Goal: Task Accomplishment & Management: Use online tool/utility

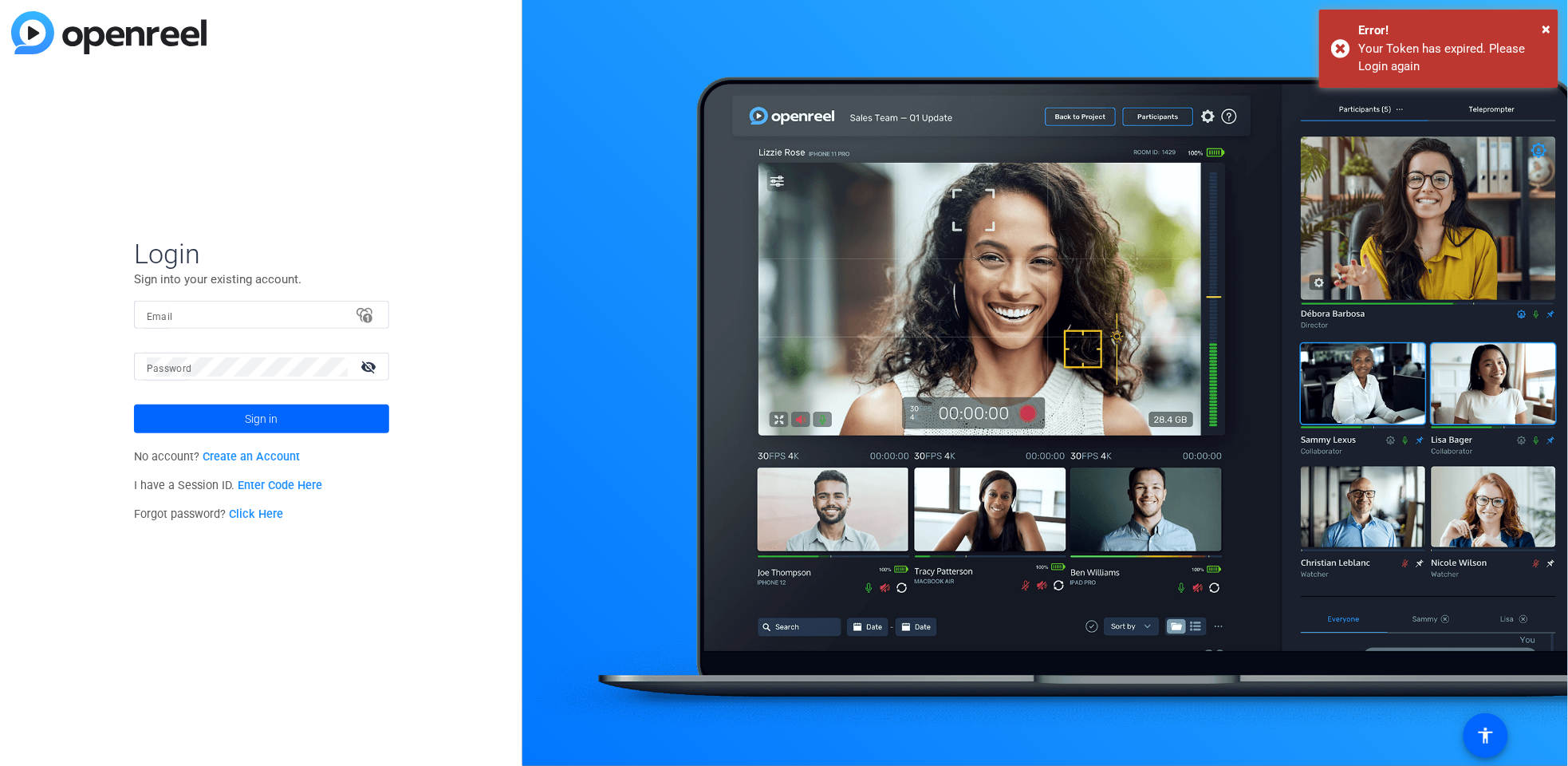
drag, startPoint x: 1554, startPoint y: 21, endPoint x: 549, endPoint y: 248, distance: 1030.3
click at [1554, 20] on div "× Error! Your Token has expired. Please Login again" at bounding box center [1439, 49] width 240 height 78
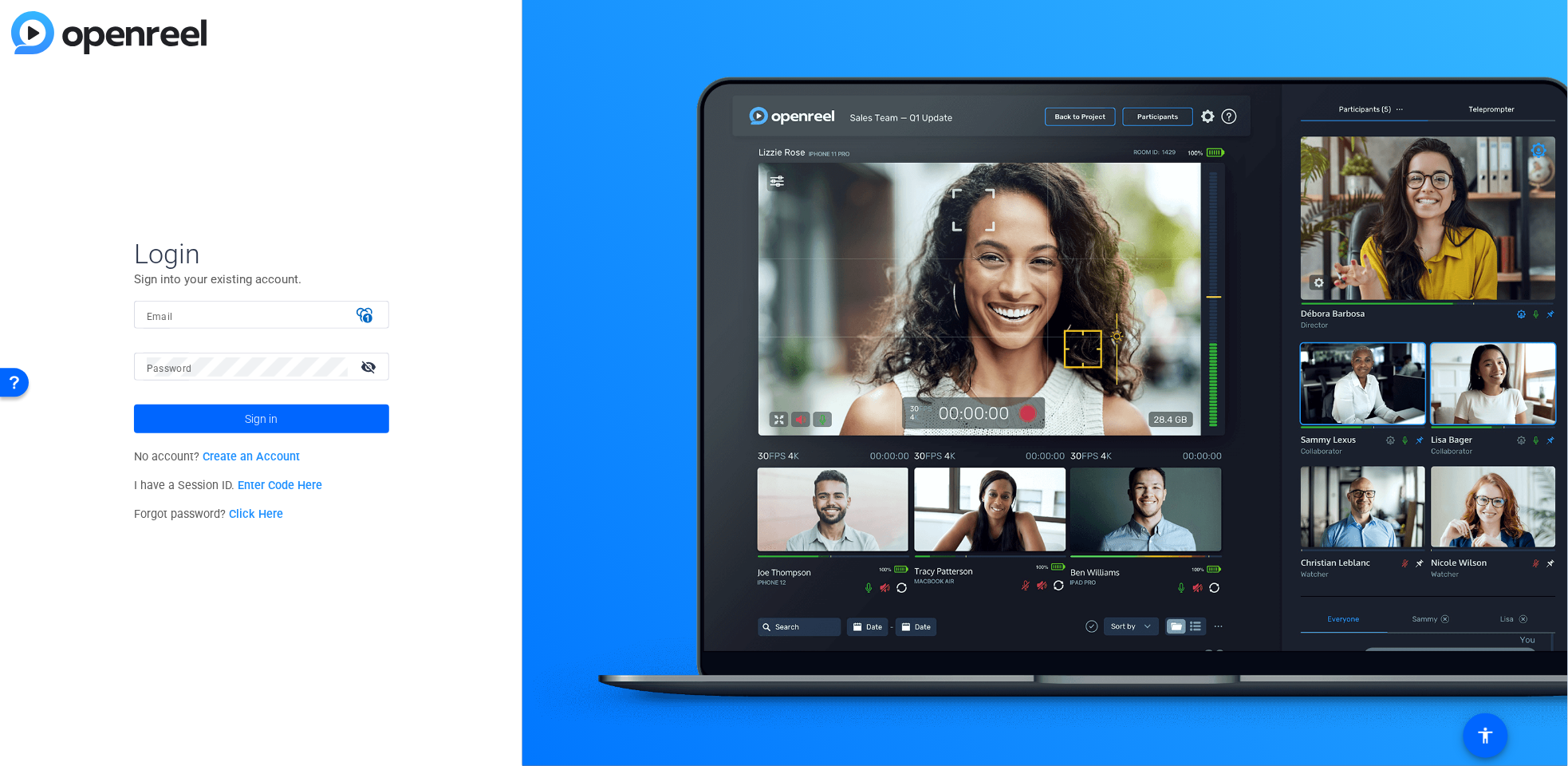
click at [373, 313] on input "Email" at bounding box center [262, 315] width 230 height 19
type input "[PERSON_NAME][EMAIL_ADDRESS][PERSON_NAME][DOMAIN_NAME]"
click at [253, 407] on span "Sign in" at bounding box center [262, 419] width 33 height 40
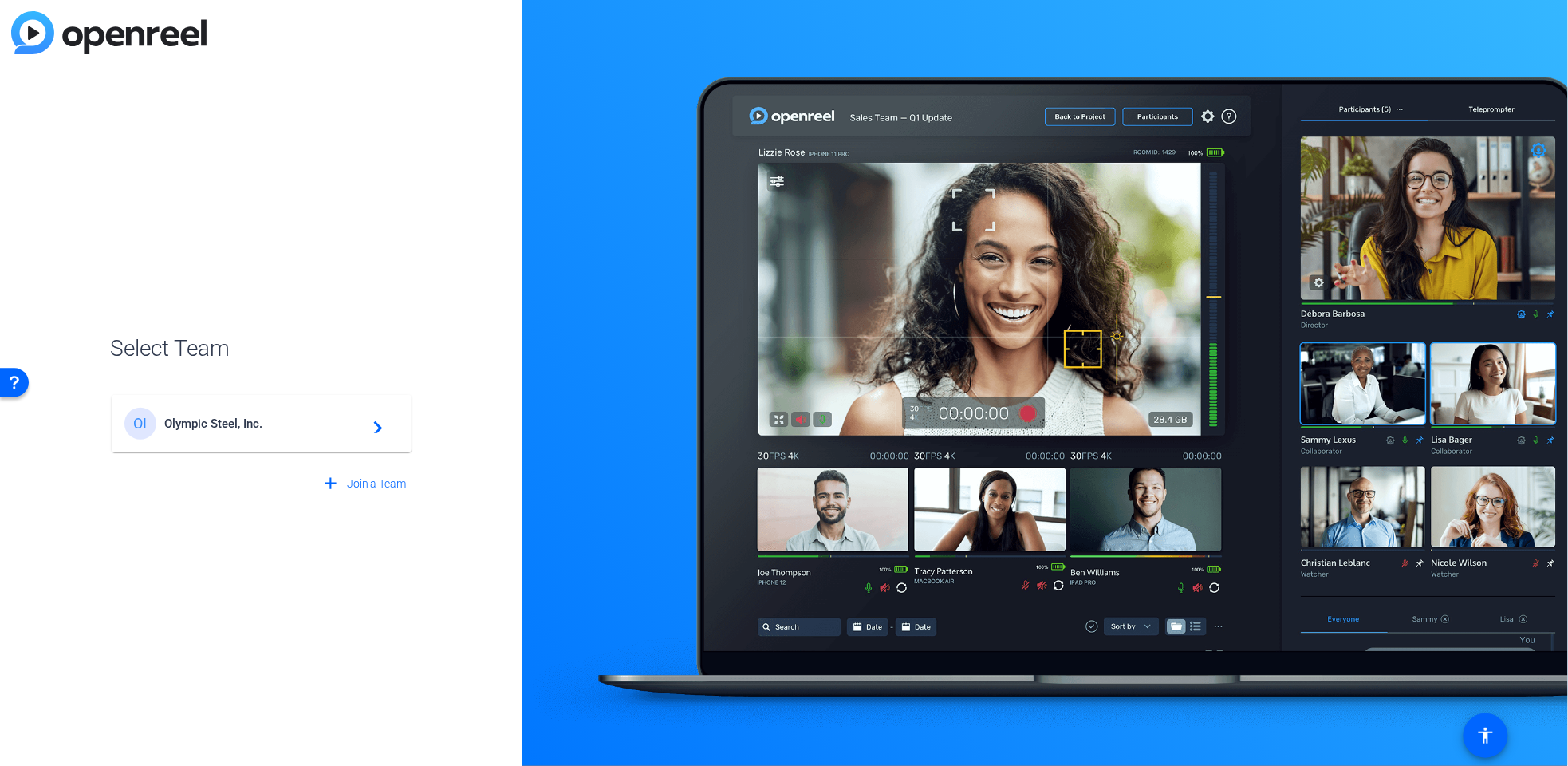
click at [351, 412] on div "OI Olympic Steel, Inc. navigate_next" at bounding box center [262, 423] width 275 height 32
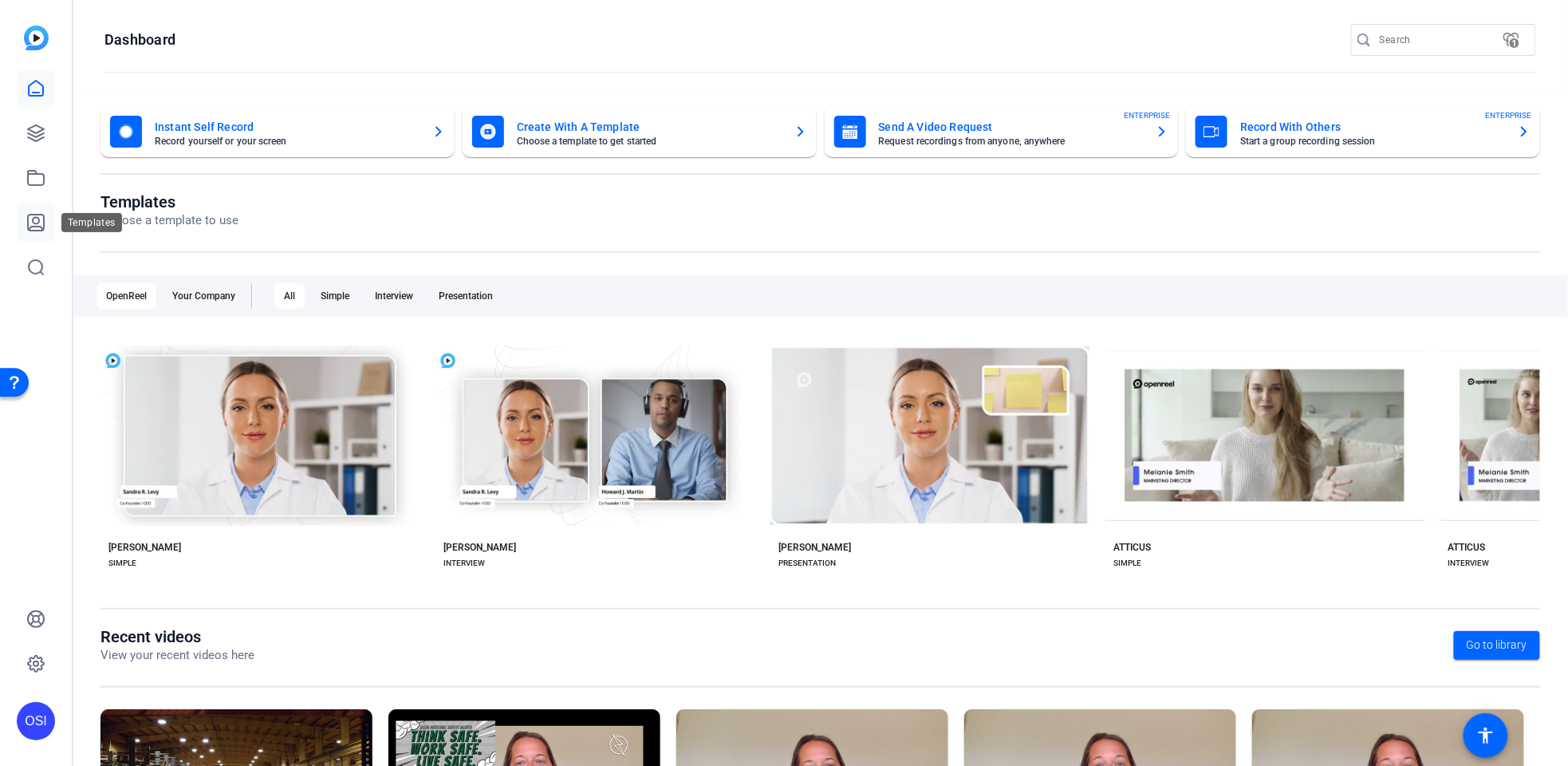
click at [36, 217] on icon at bounding box center [36, 222] width 16 height 16
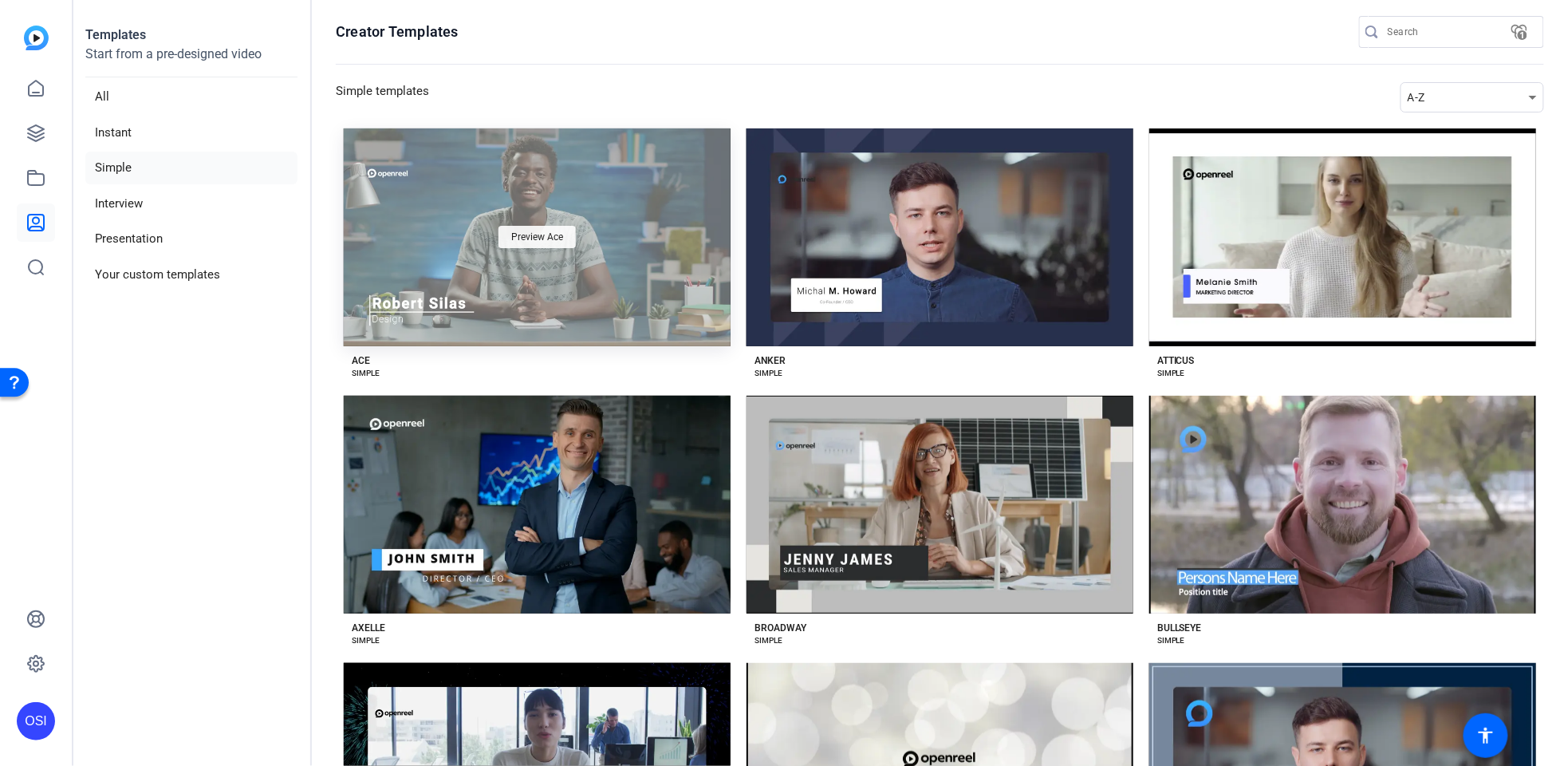
click at [518, 226] on div "Preview Ace" at bounding box center [537, 236] width 78 height 22
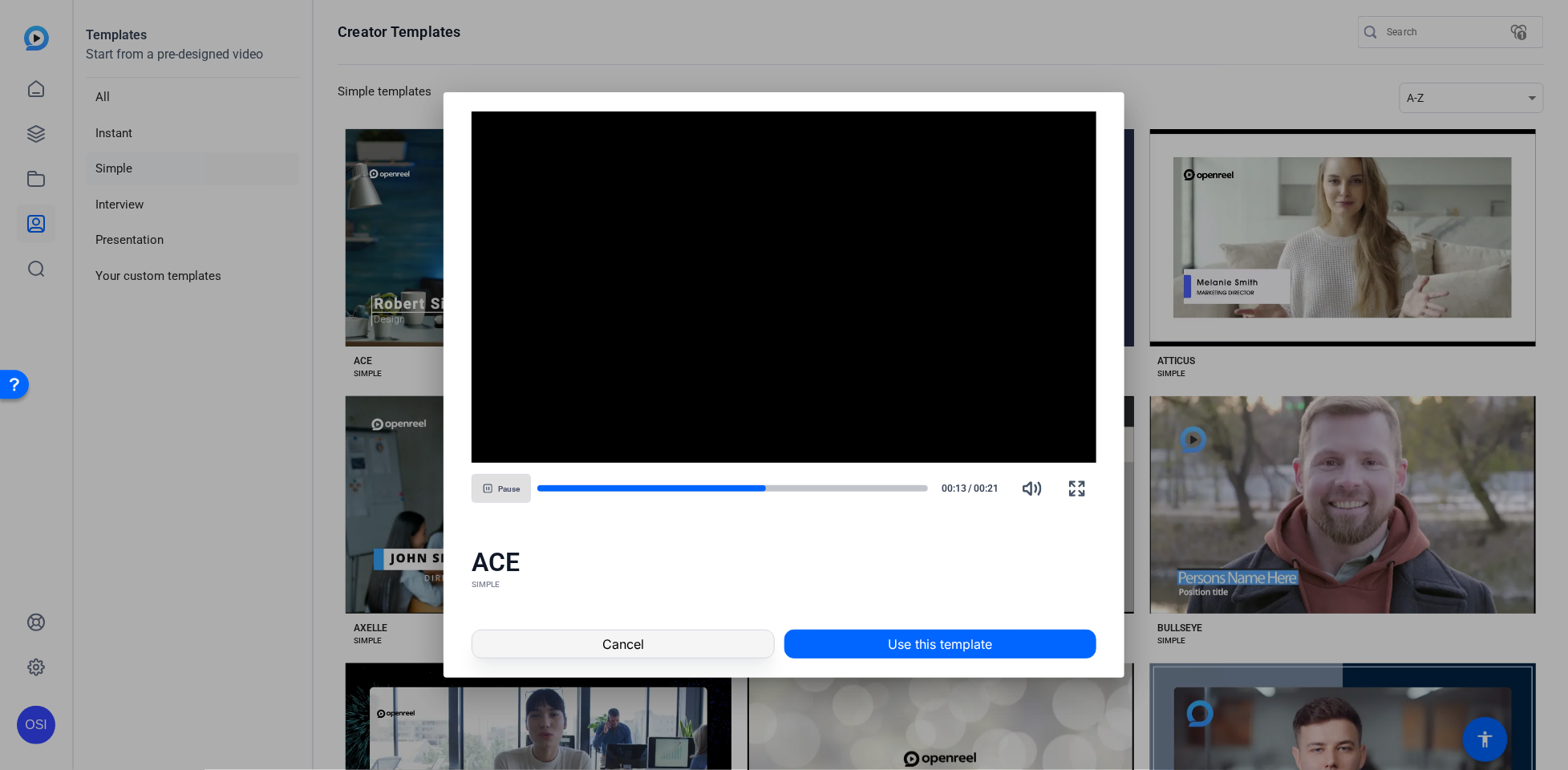
click at [652, 643] on span at bounding box center [623, 643] width 301 height 39
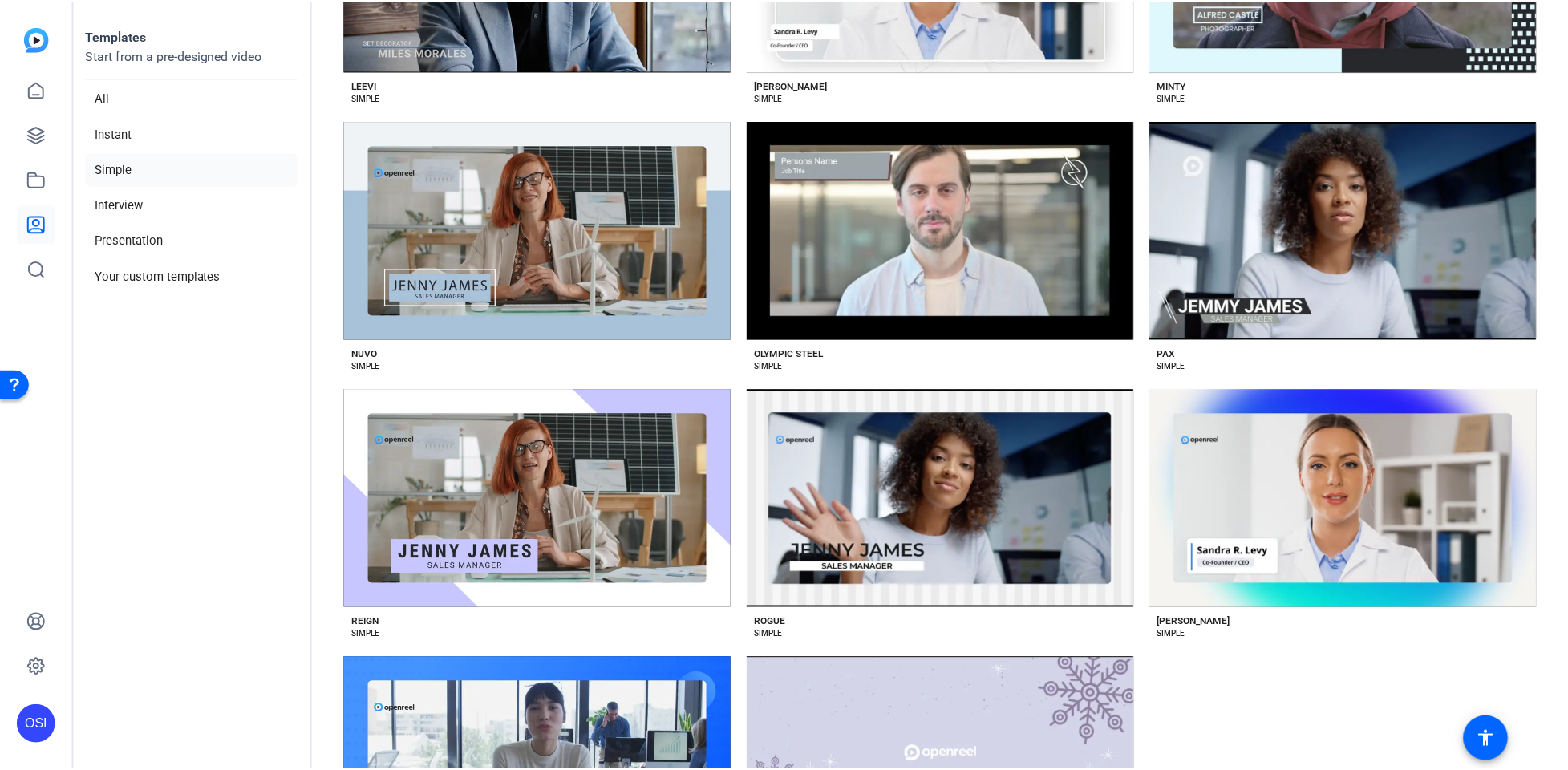
scroll to position [1344, 0]
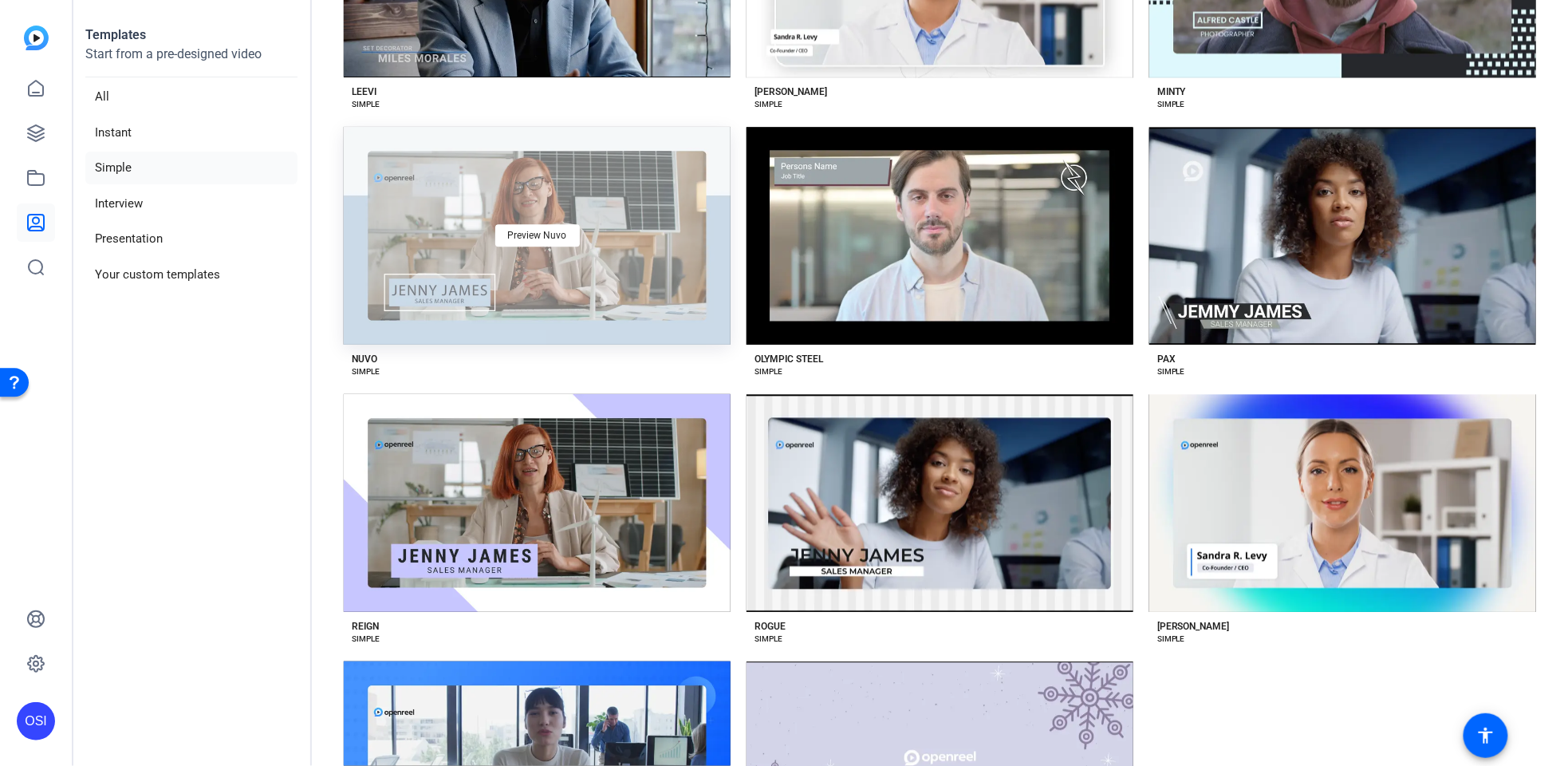
click at [558, 213] on div "Preview Nuvo" at bounding box center [537, 235] width 387 height 217
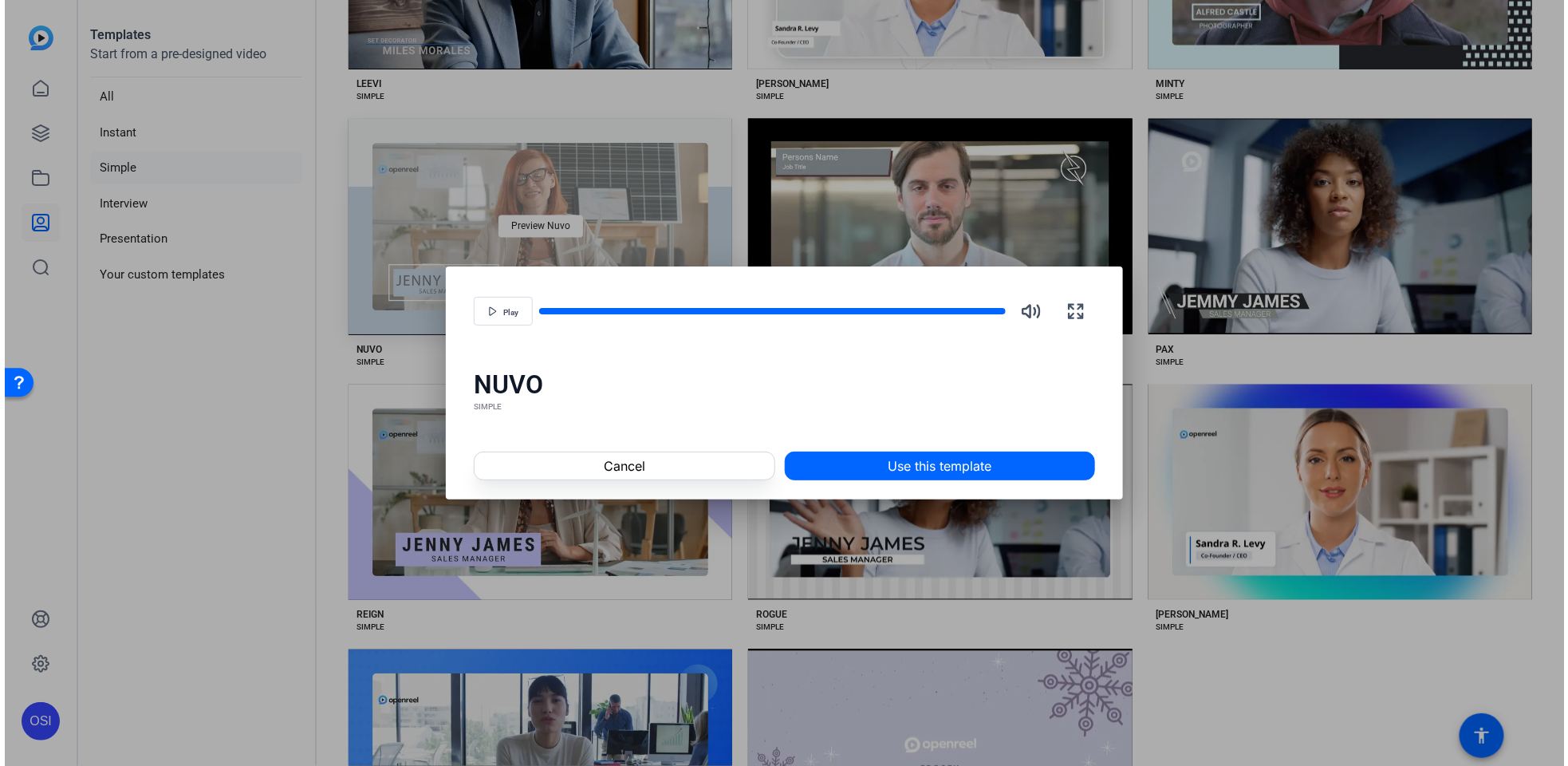
scroll to position [1331, 0]
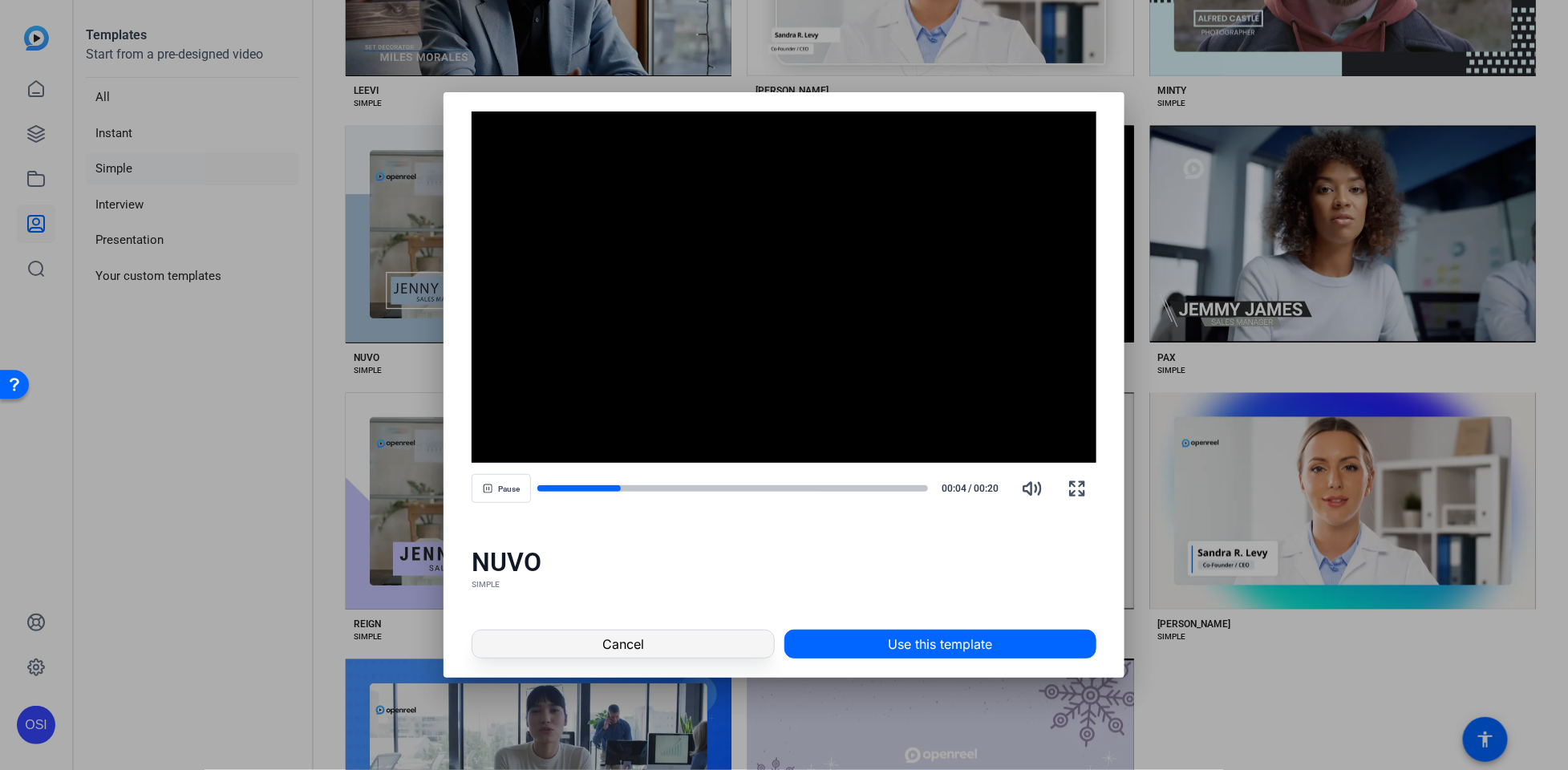
click at [694, 632] on span at bounding box center [623, 643] width 301 height 39
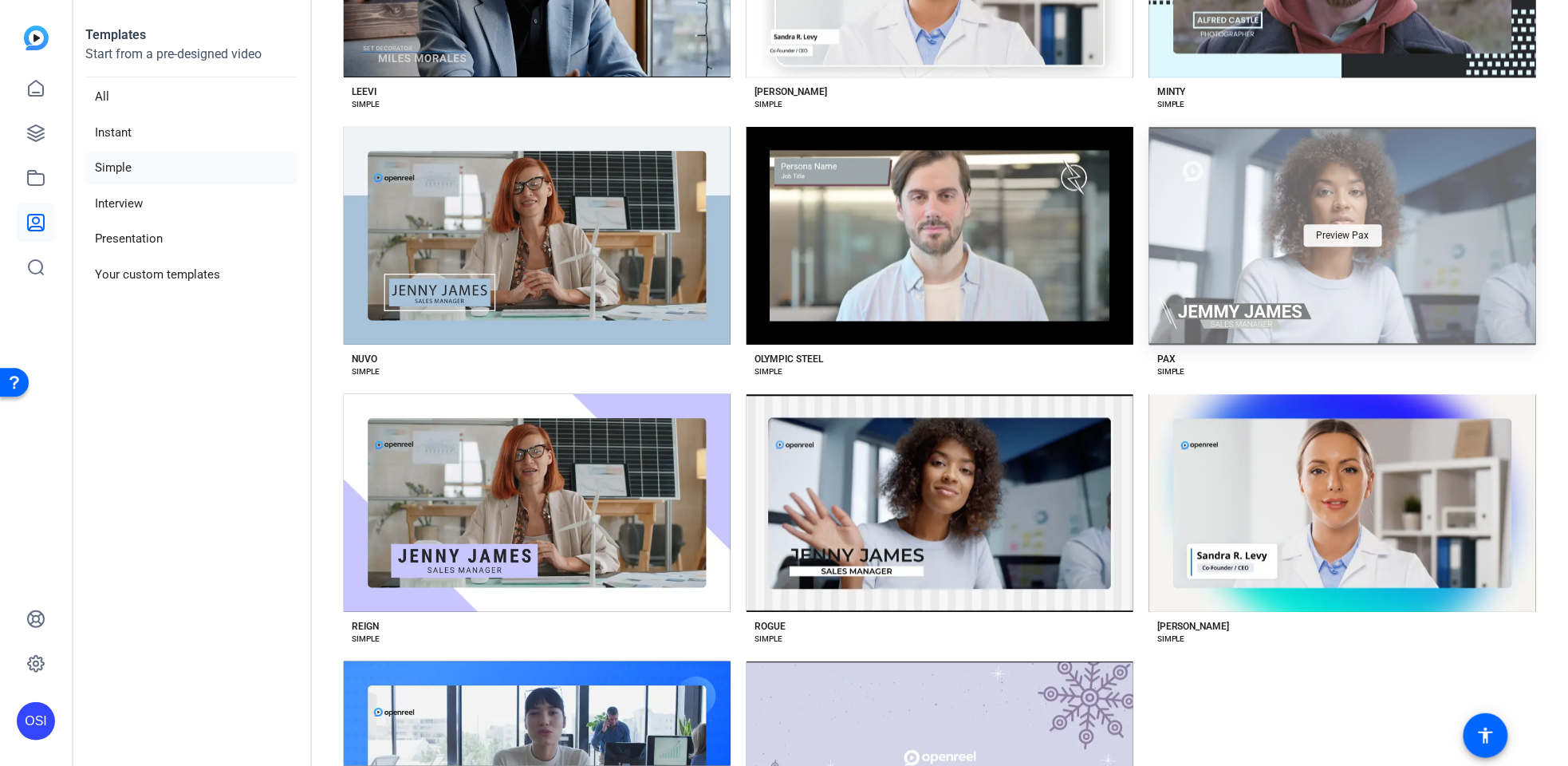
click at [1329, 231] on span "Preview Pax" at bounding box center [1343, 235] width 52 height 10
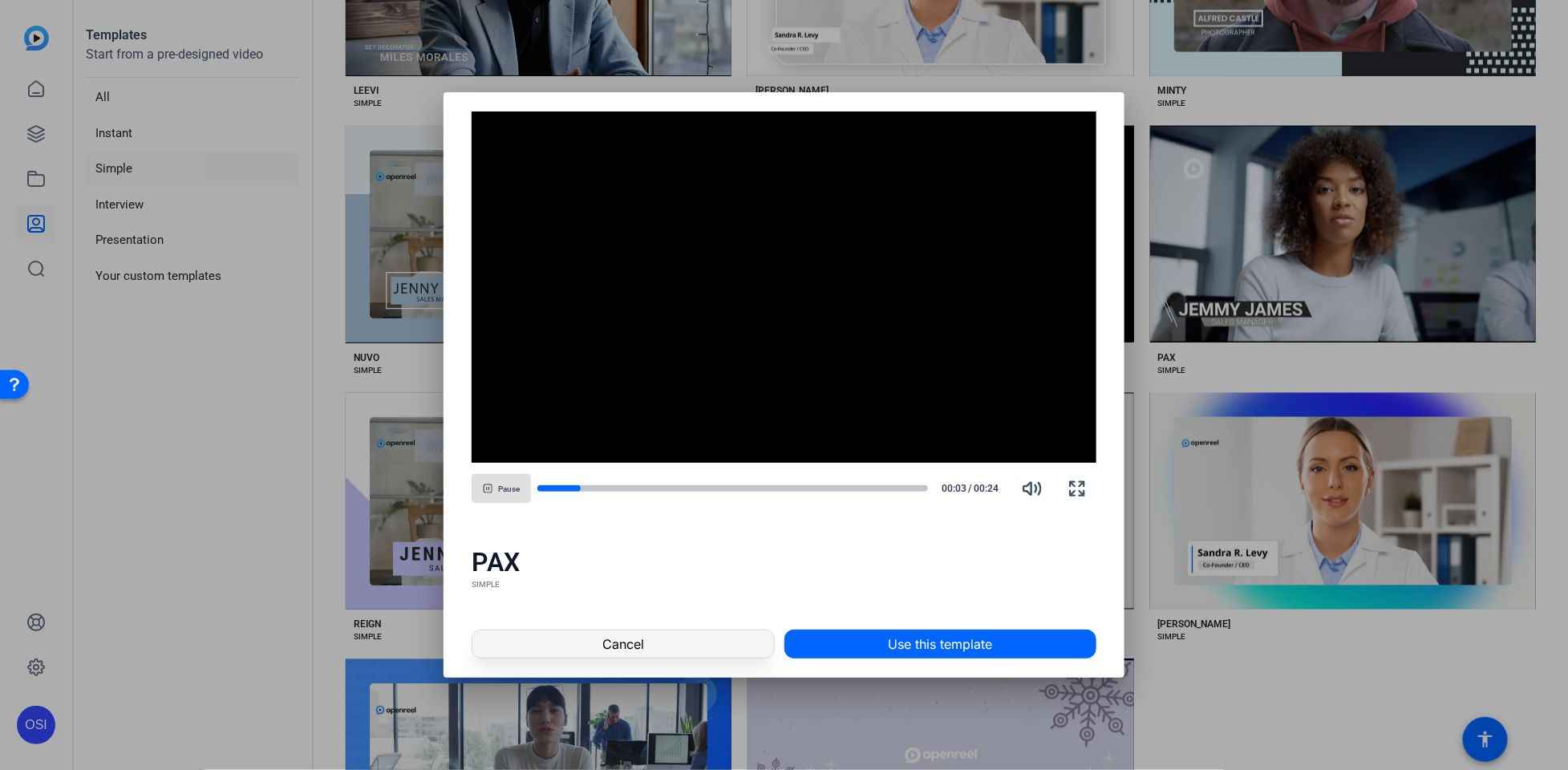
click at [670, 627] on span at bounding box center [623, 643] width 301 height 39
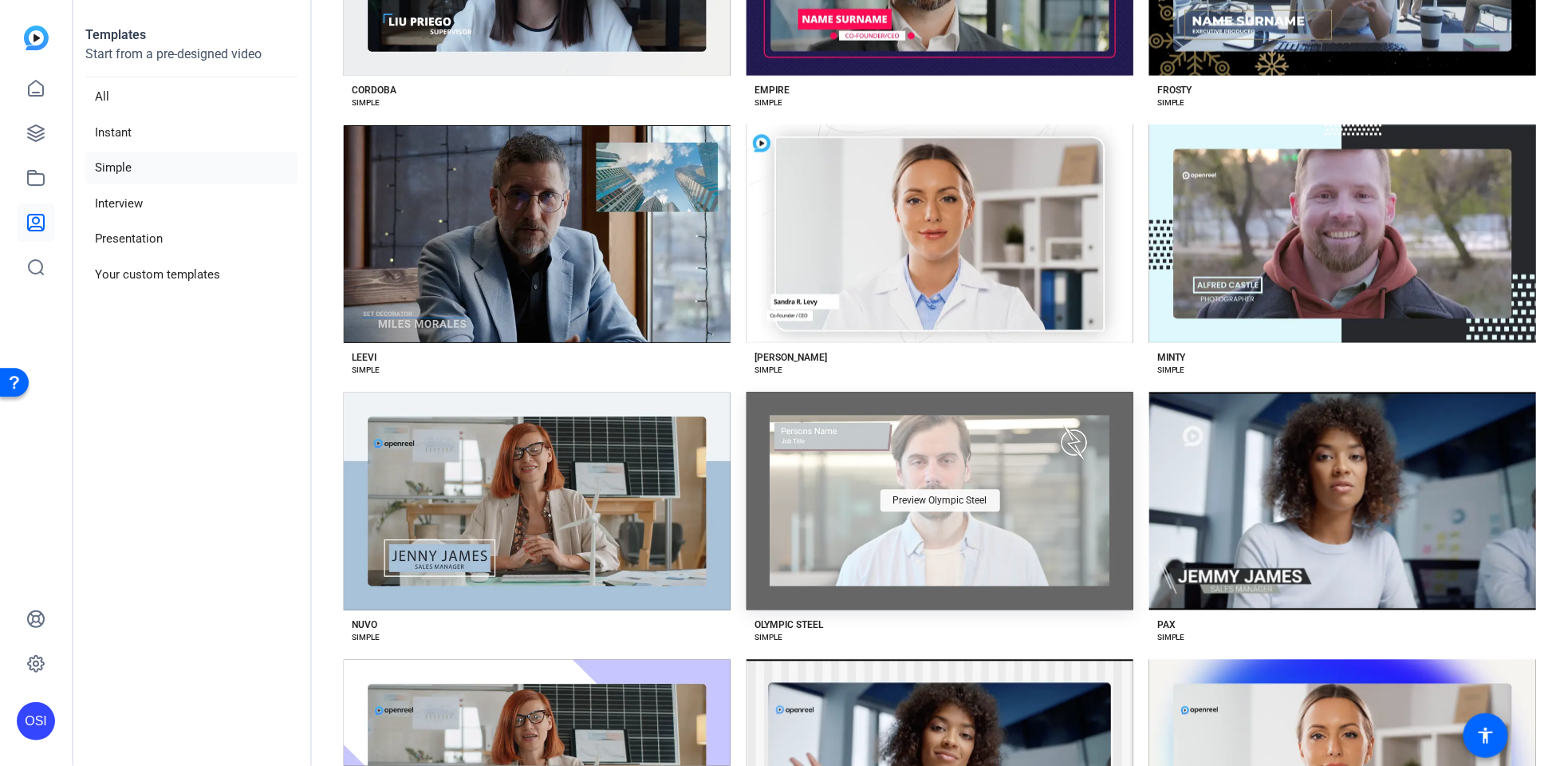
click at [904, 496] on span "Preview Olympic Steel" at bounding box center [940, 501] width 94 height 10
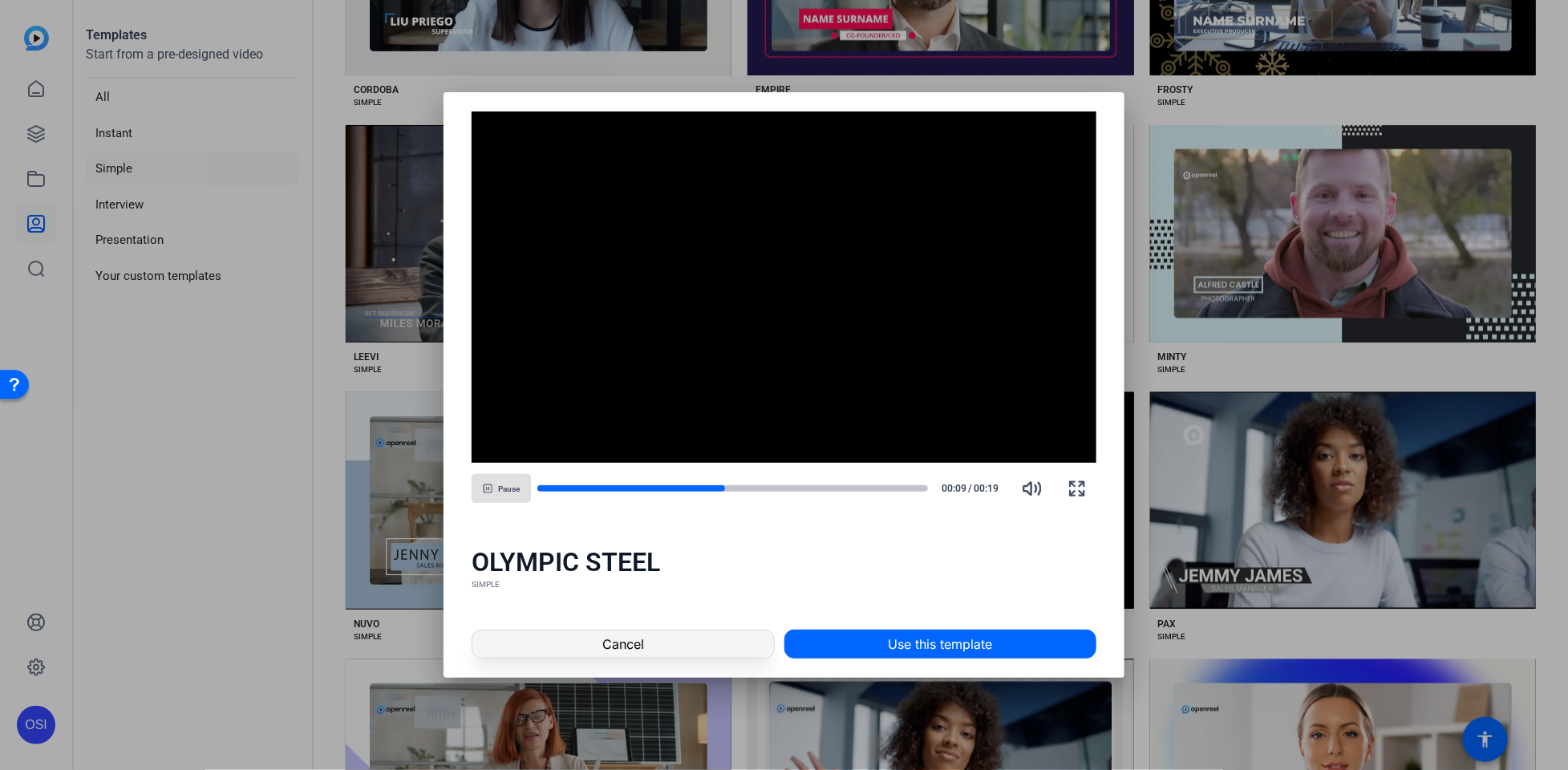
click at [674, 629] on span at bounding box center [623, 643] width 301 height 39
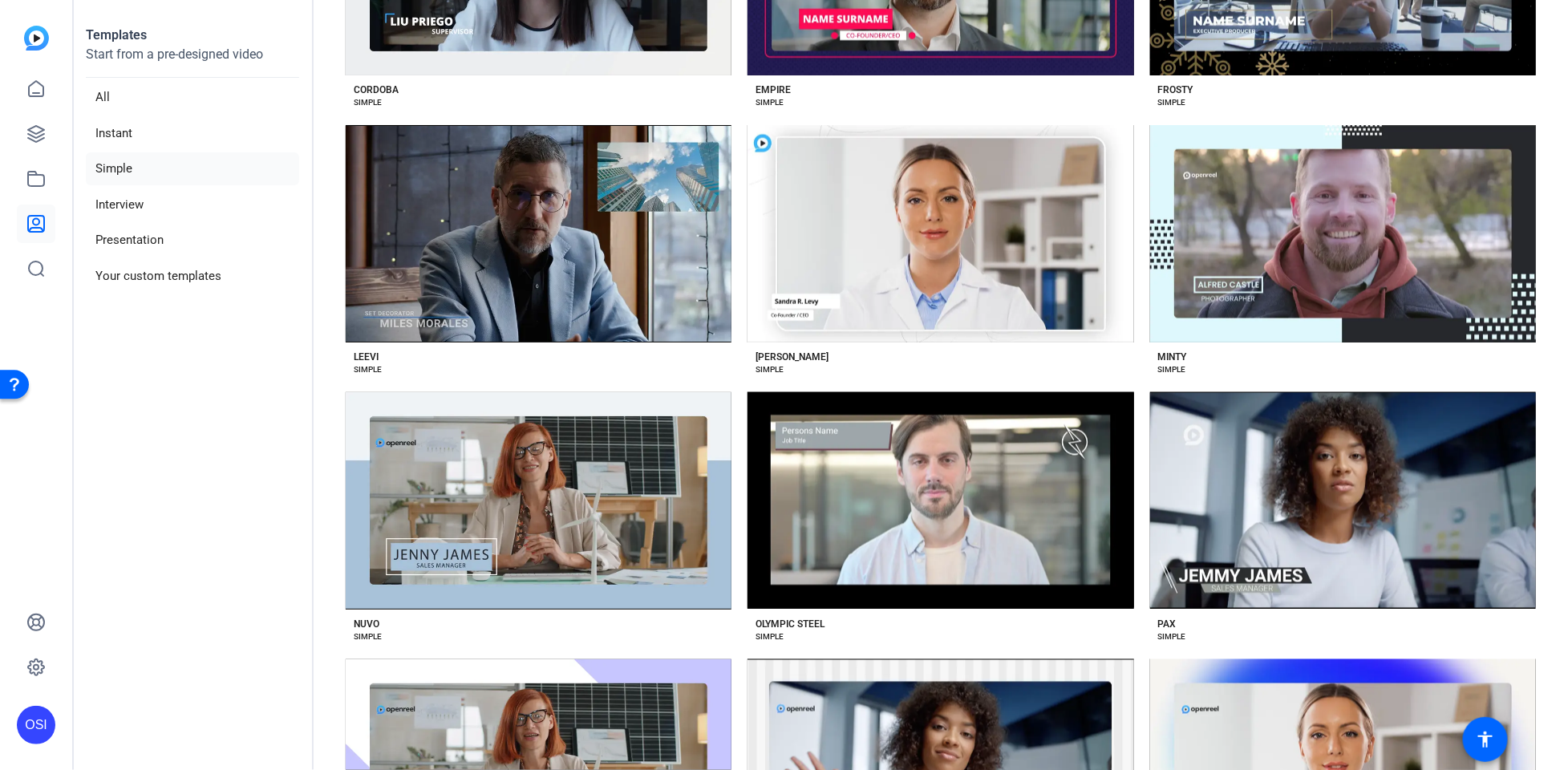
scroll to position [1077, 0]
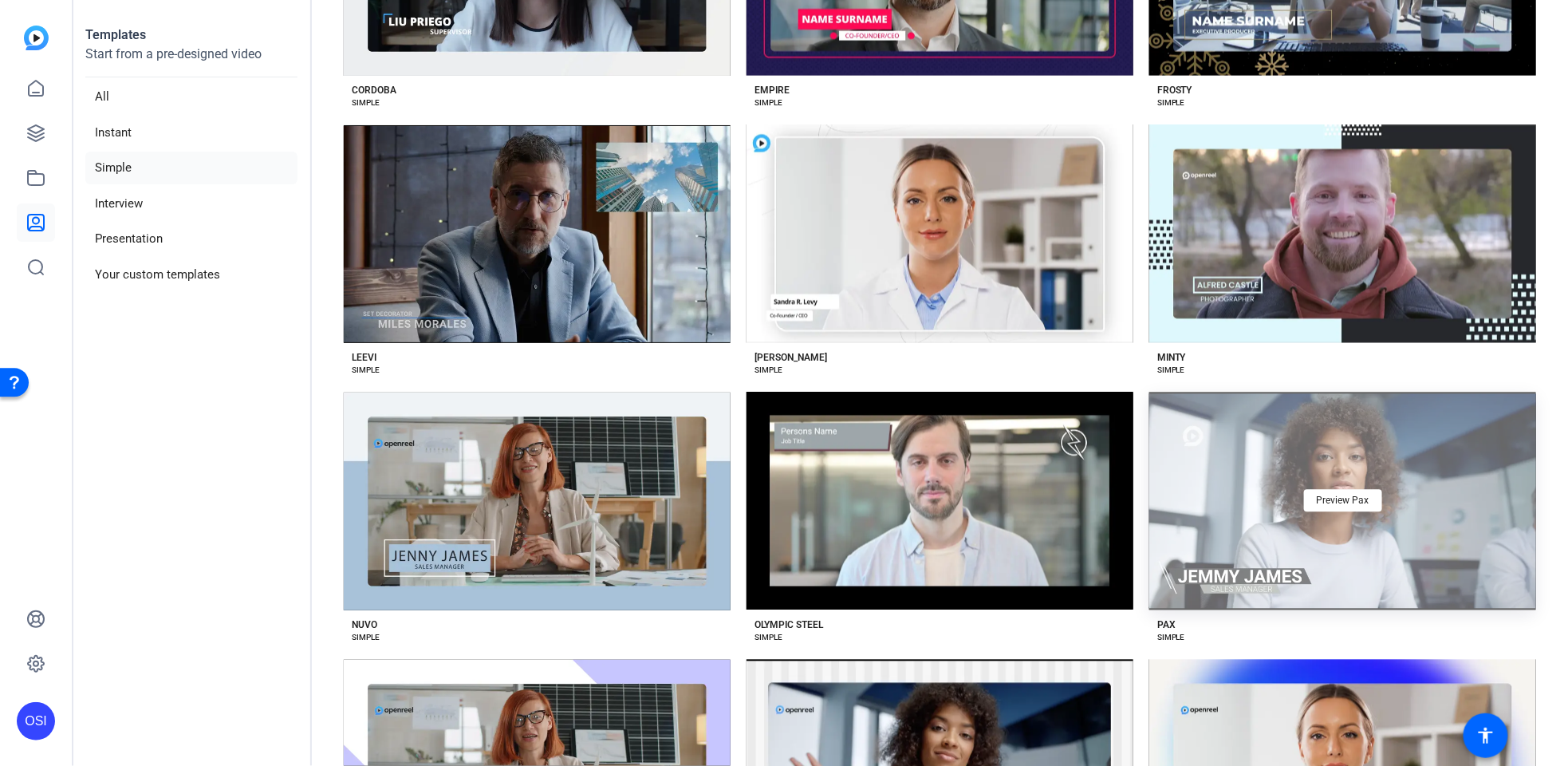
click at [1348, 478] on div "Preview Pax" at bounding box center [1342, 501] width 387 height 217
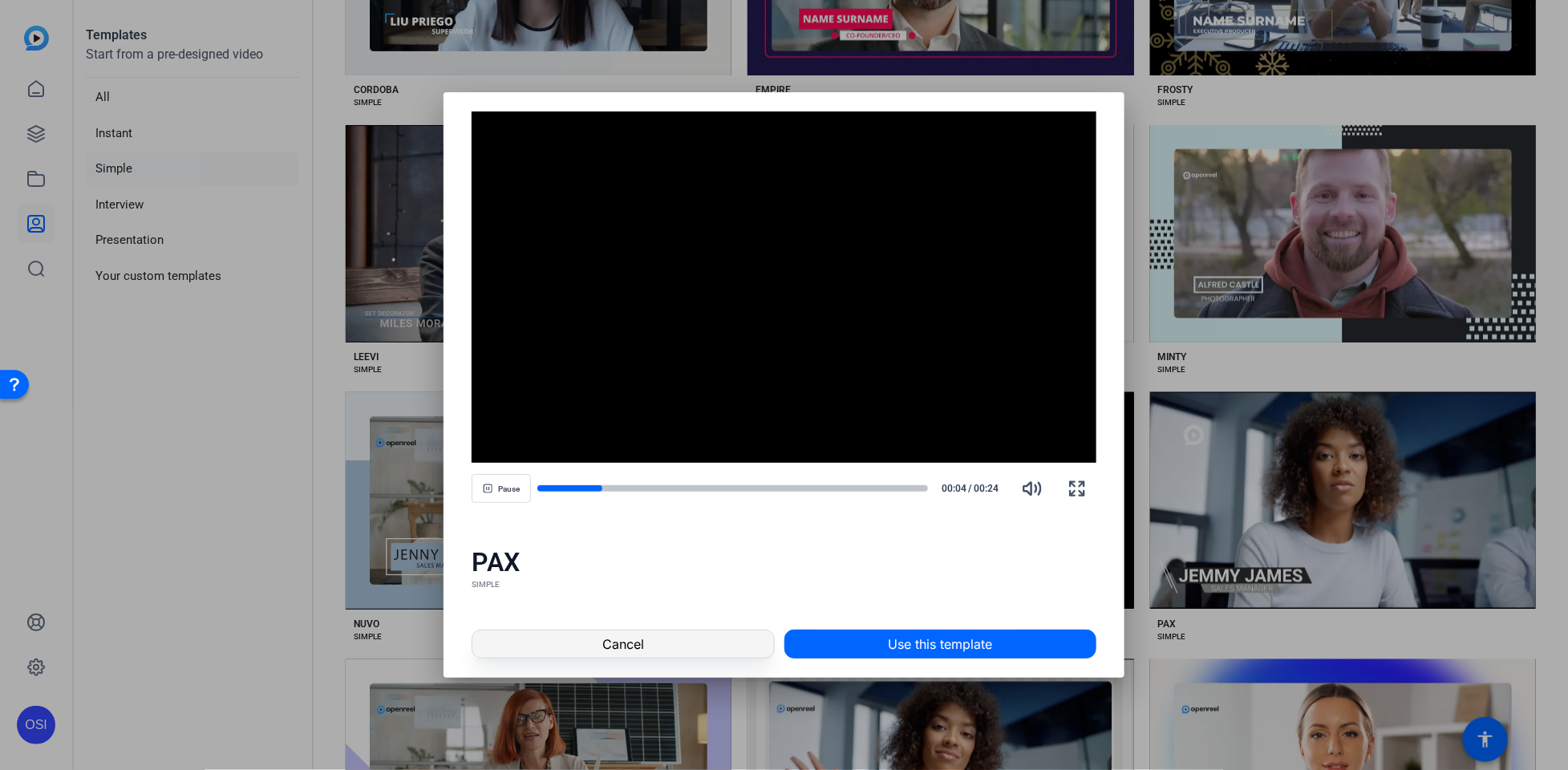
click at [630, 649] on span "Cancel" at bounding box center [623, 643] width 42 height 19
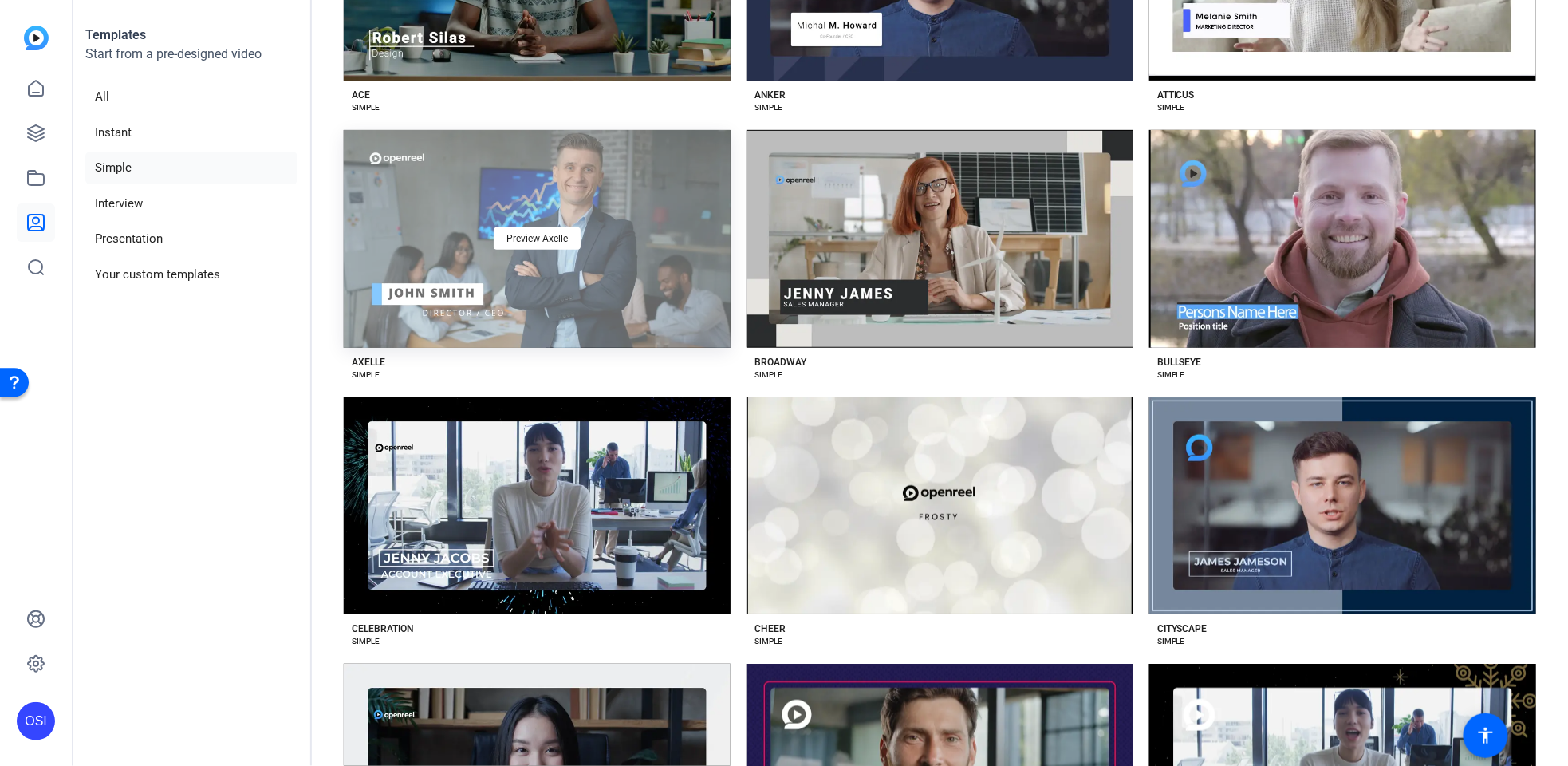
scroll to position [177, 0]
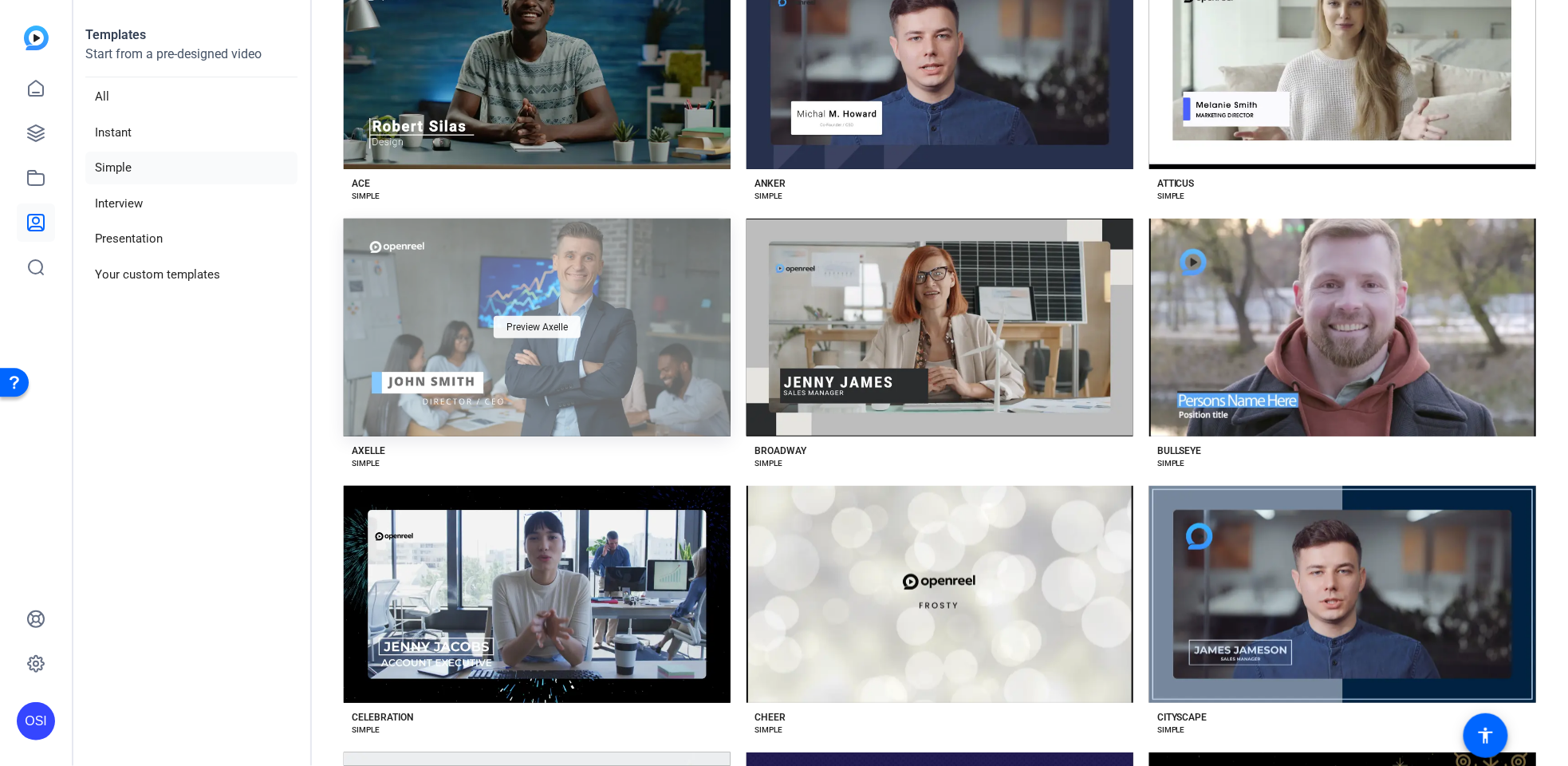
click at [560, 324] on span "Preview Axelle" at bounding box center [537, 327] width 61 height 10
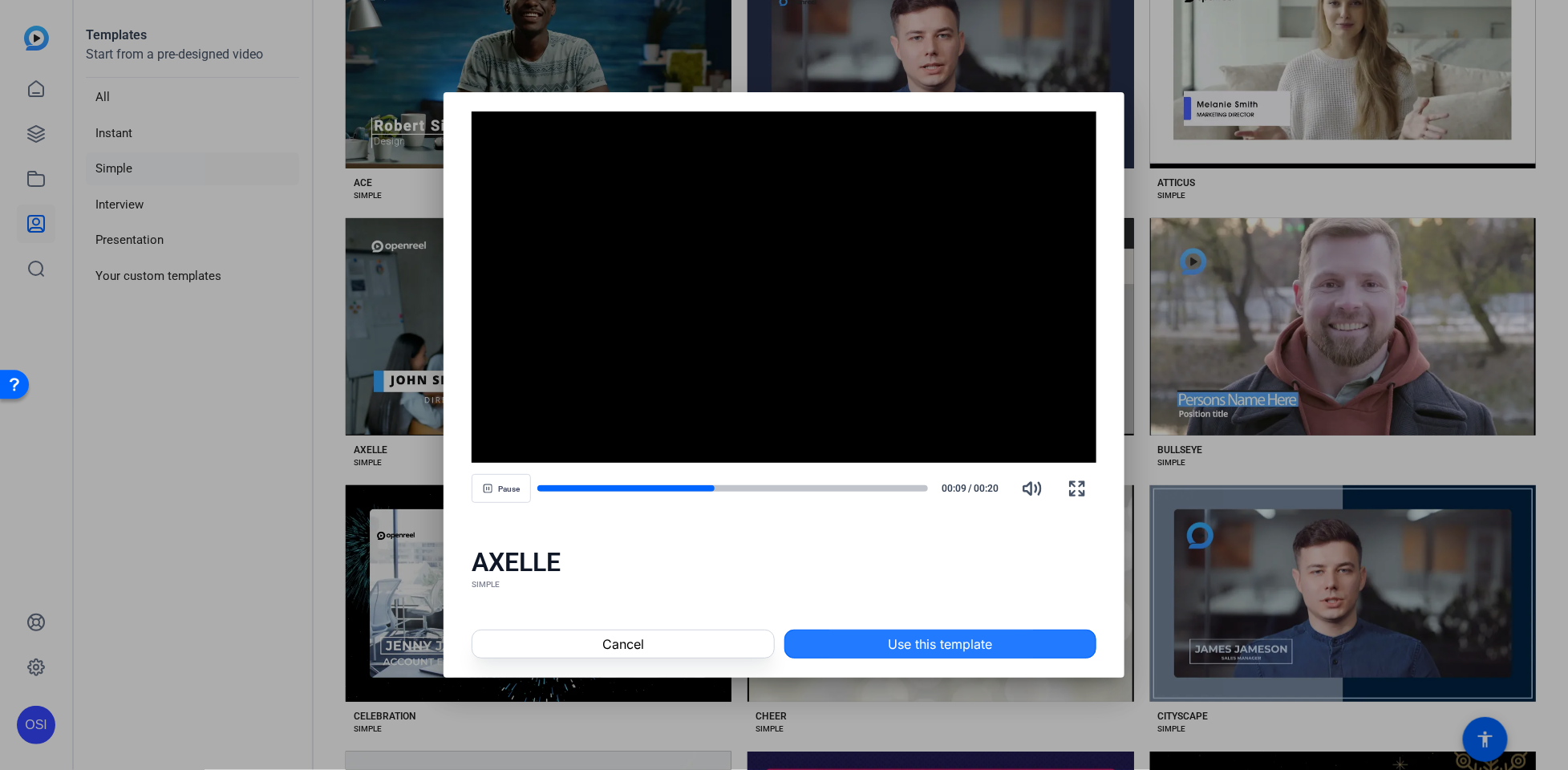
click at [860, 644] on span at bounding box center [940, 643] width 311 height 39
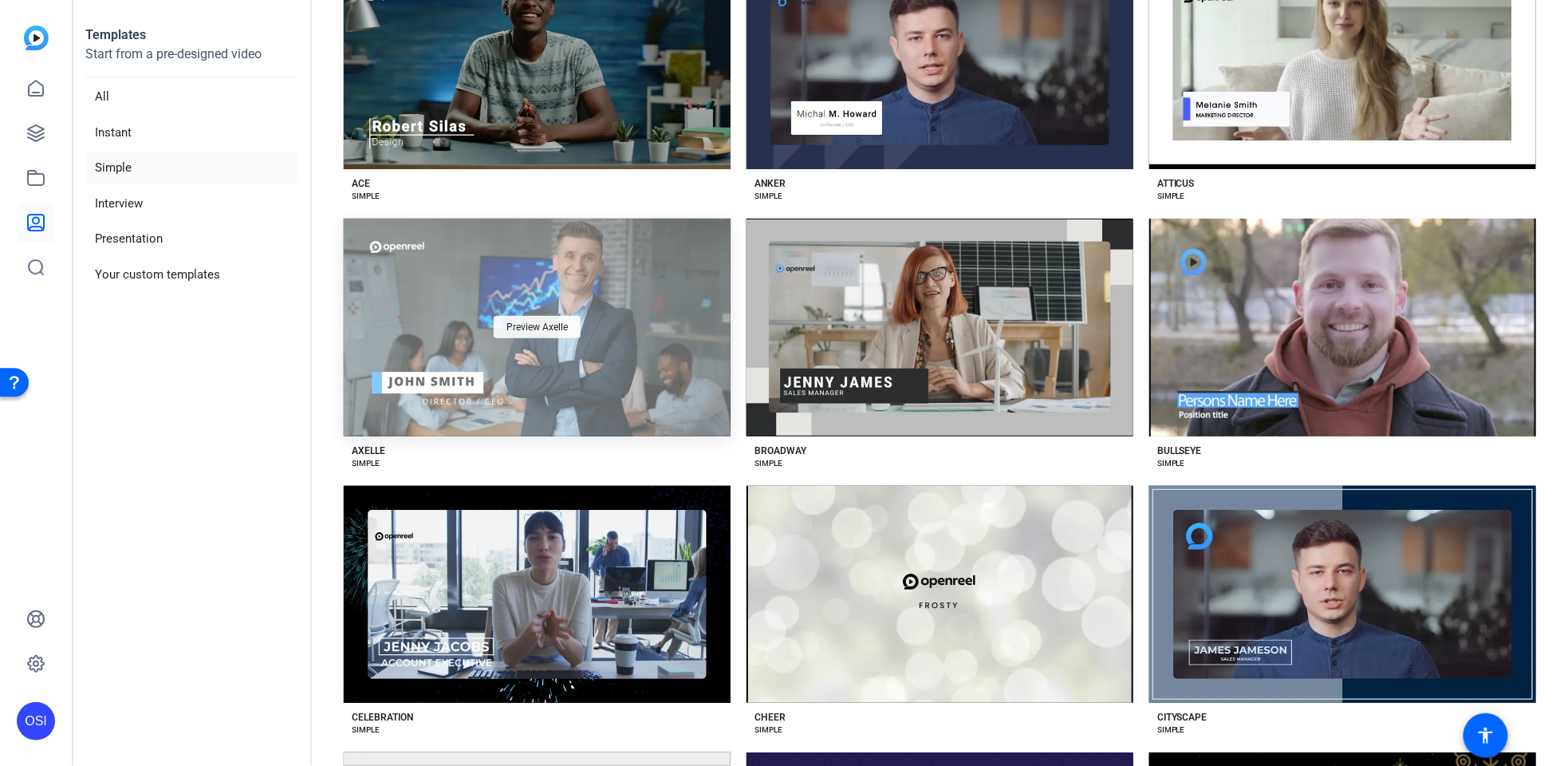
click at [549, 324] on span "Preview Axelle" at bounding box center [537, 327] width 61 height 10
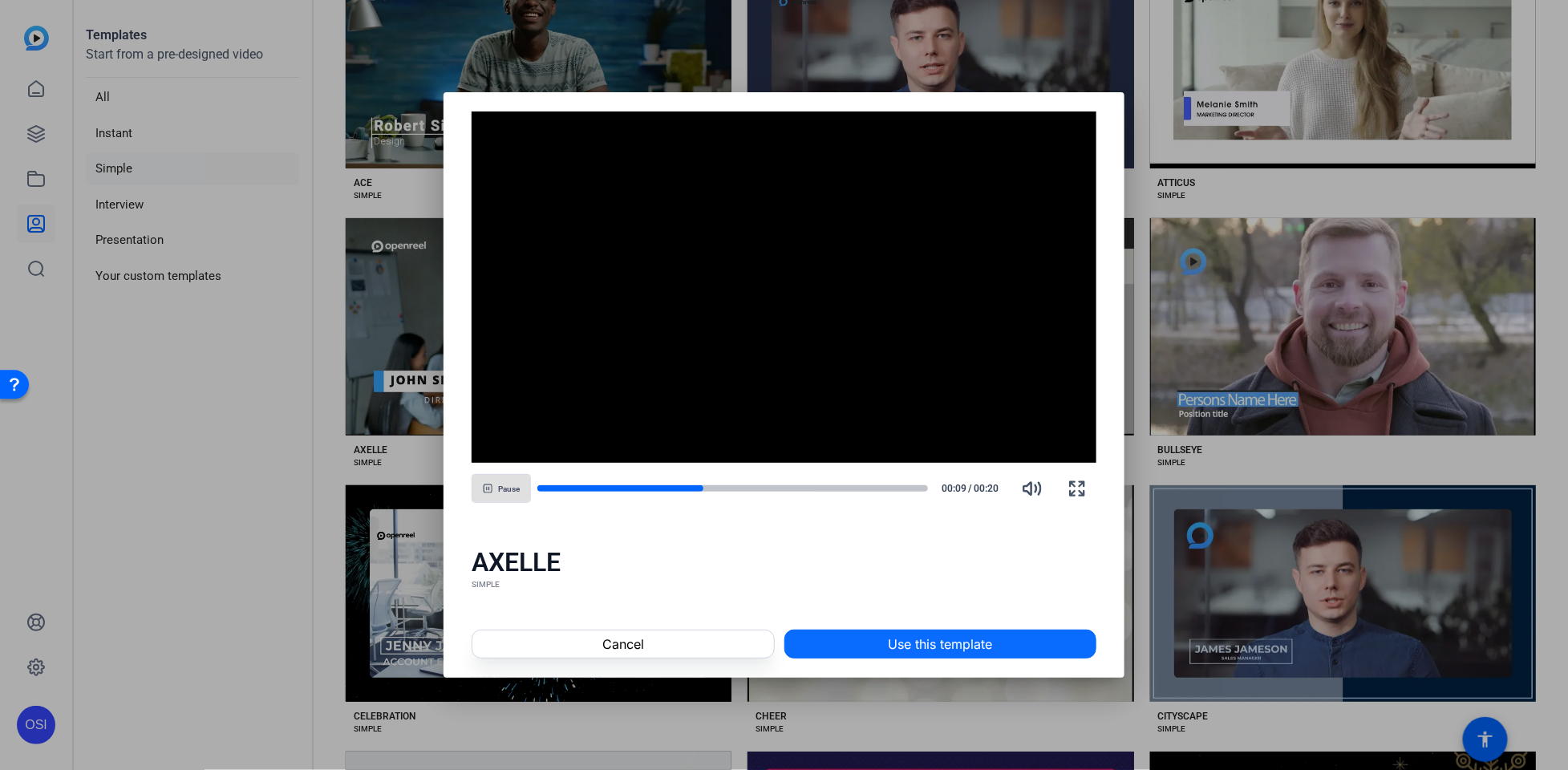
click at [1053, 654] on span at bounding box center [940, 643] width 311 height 39
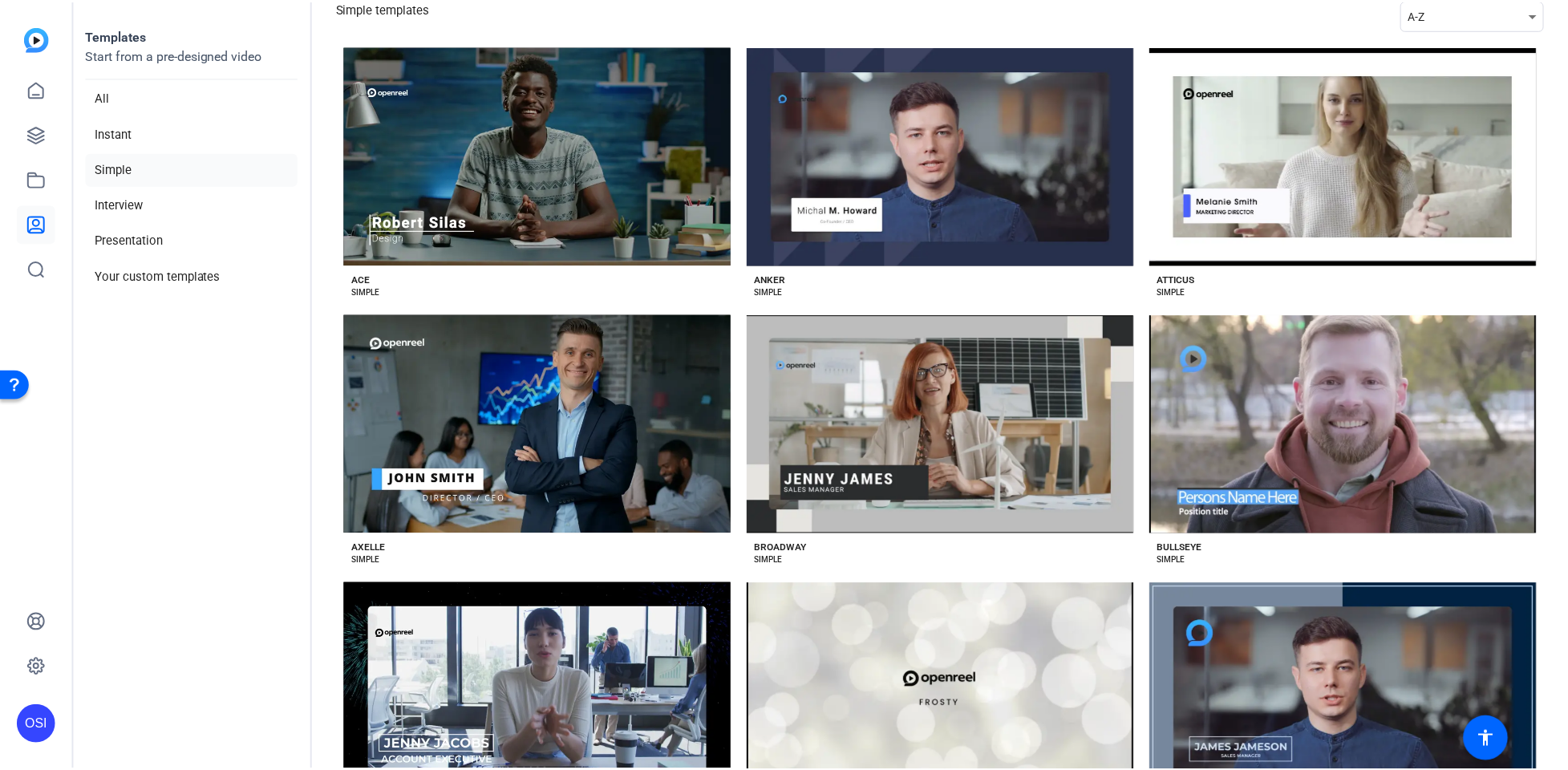
scroll to position [0, 0]
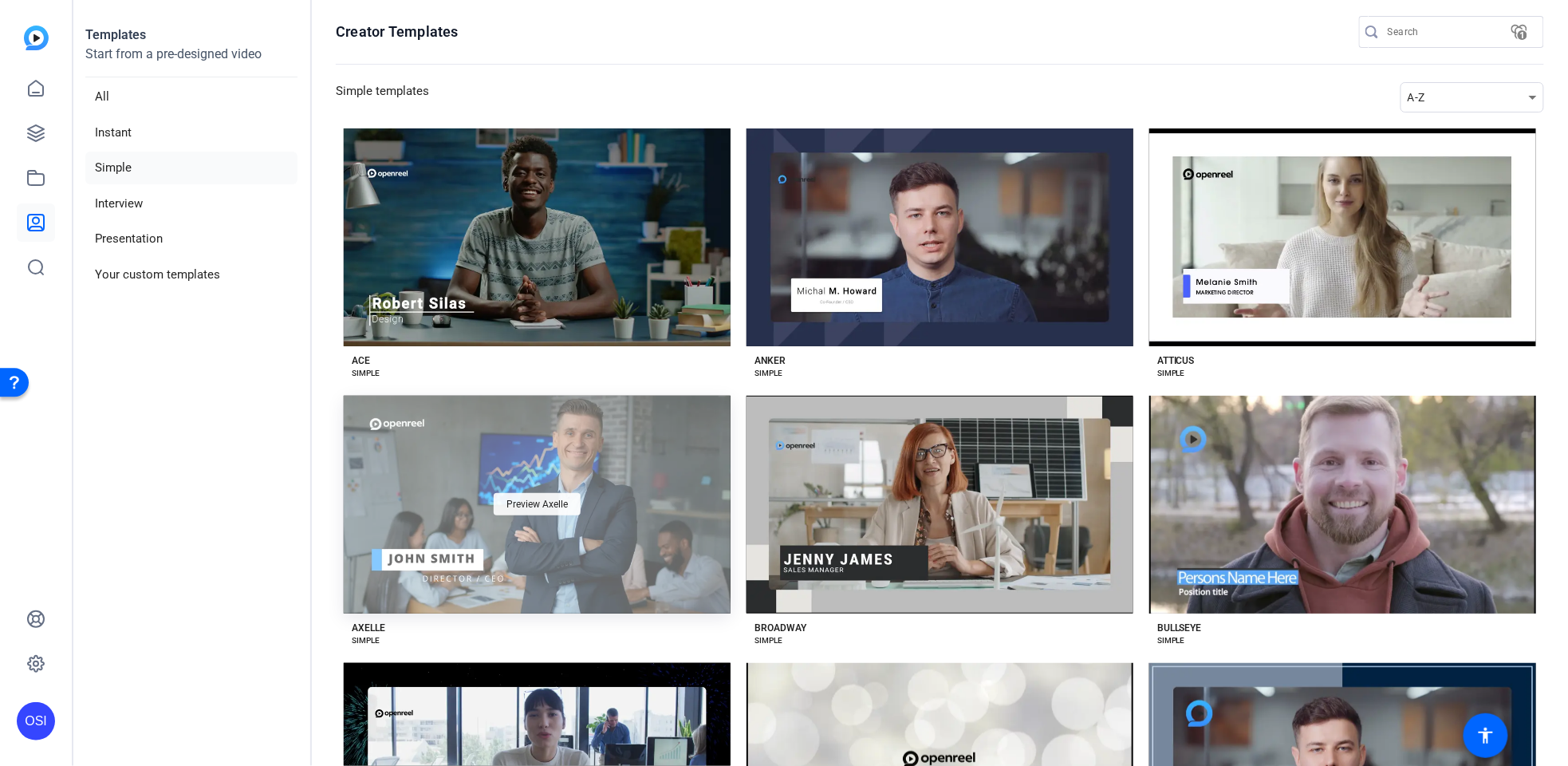
click at [516, 499] on span "Preview Axelle" at bounding box center [537, 504] width 61 height 10
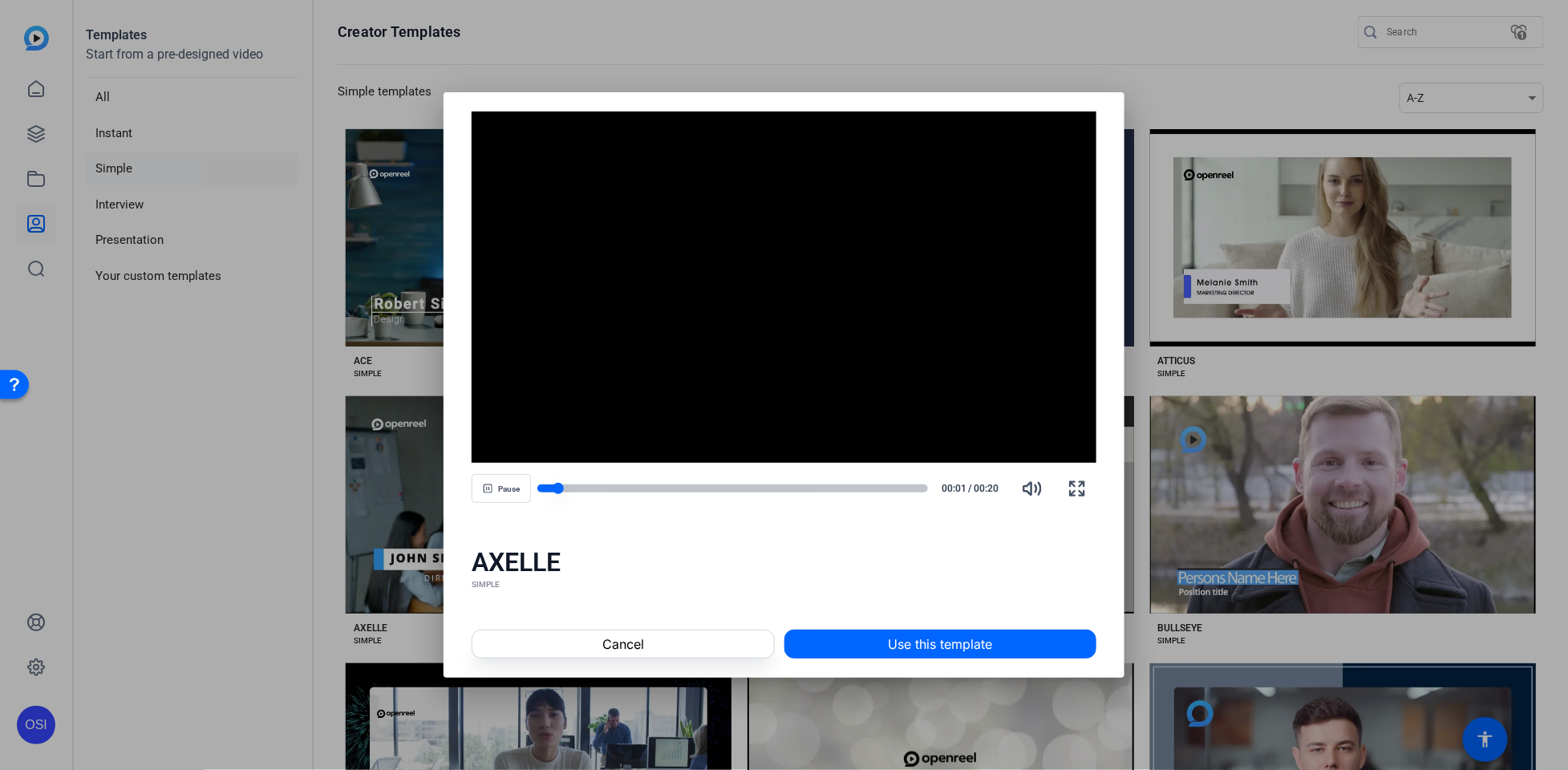
click at [781, 489] on div at bounding box center [732, 488] width 390 height 8
drag, startPoint x: 852, startPoint y: 486, endPoint x: 650, endPoint y: 482, distance: 202.0
click at [650, 482] on div at bounding box center [732, 488] width 390 height 12
click at [579, 490] on div at bounding box center [596, 488] width 118 height 8
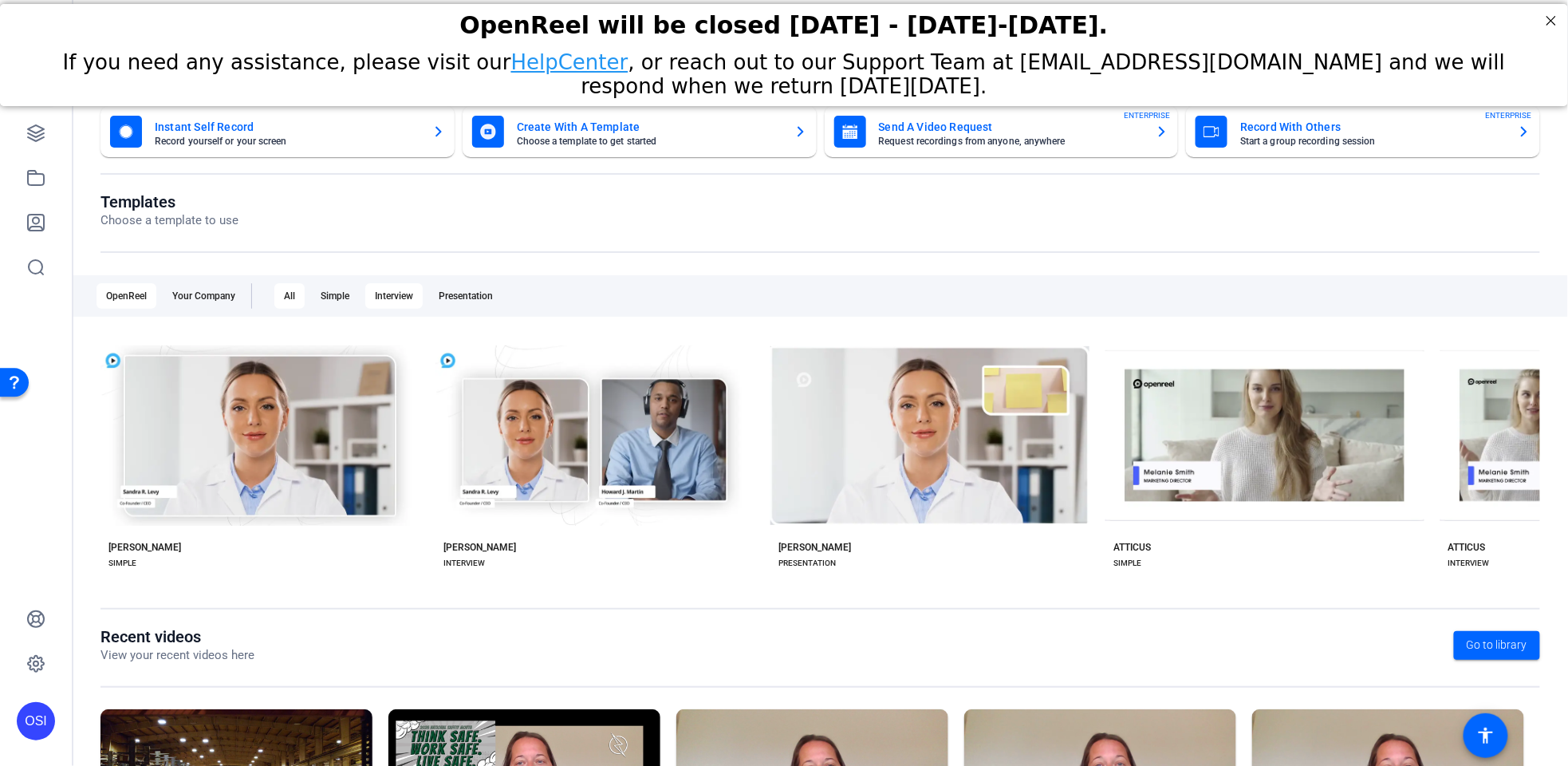
click at [396, 296] on div "Interview" at bounding box center [394, 295] width 57 height 25
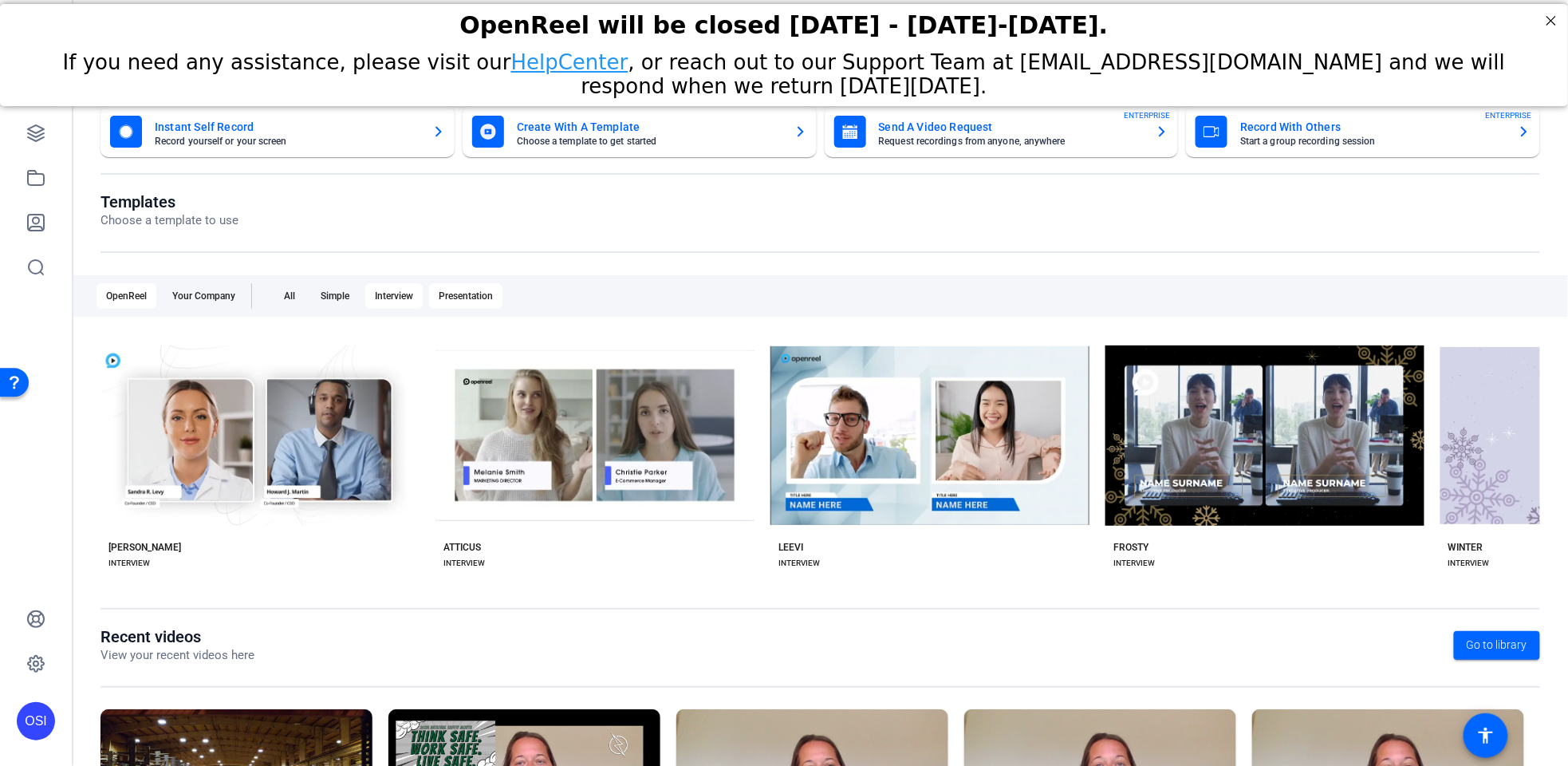
click at [459, 302] on div "Presentation" at bounding box center [466, 295] width 74 height 25
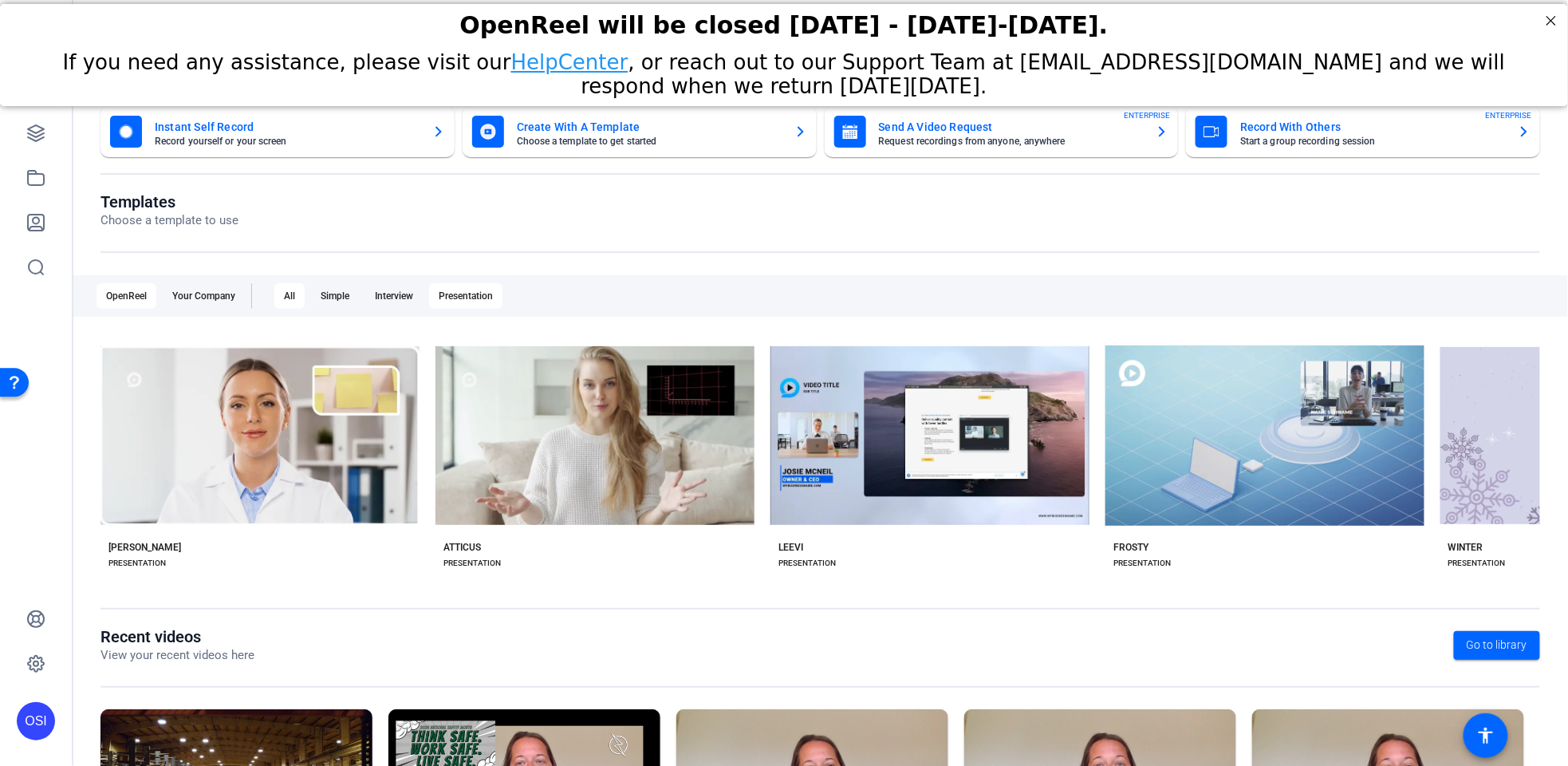
click at [285, 306] on div "All" at bounding box center [289, 295] width 30 height 25
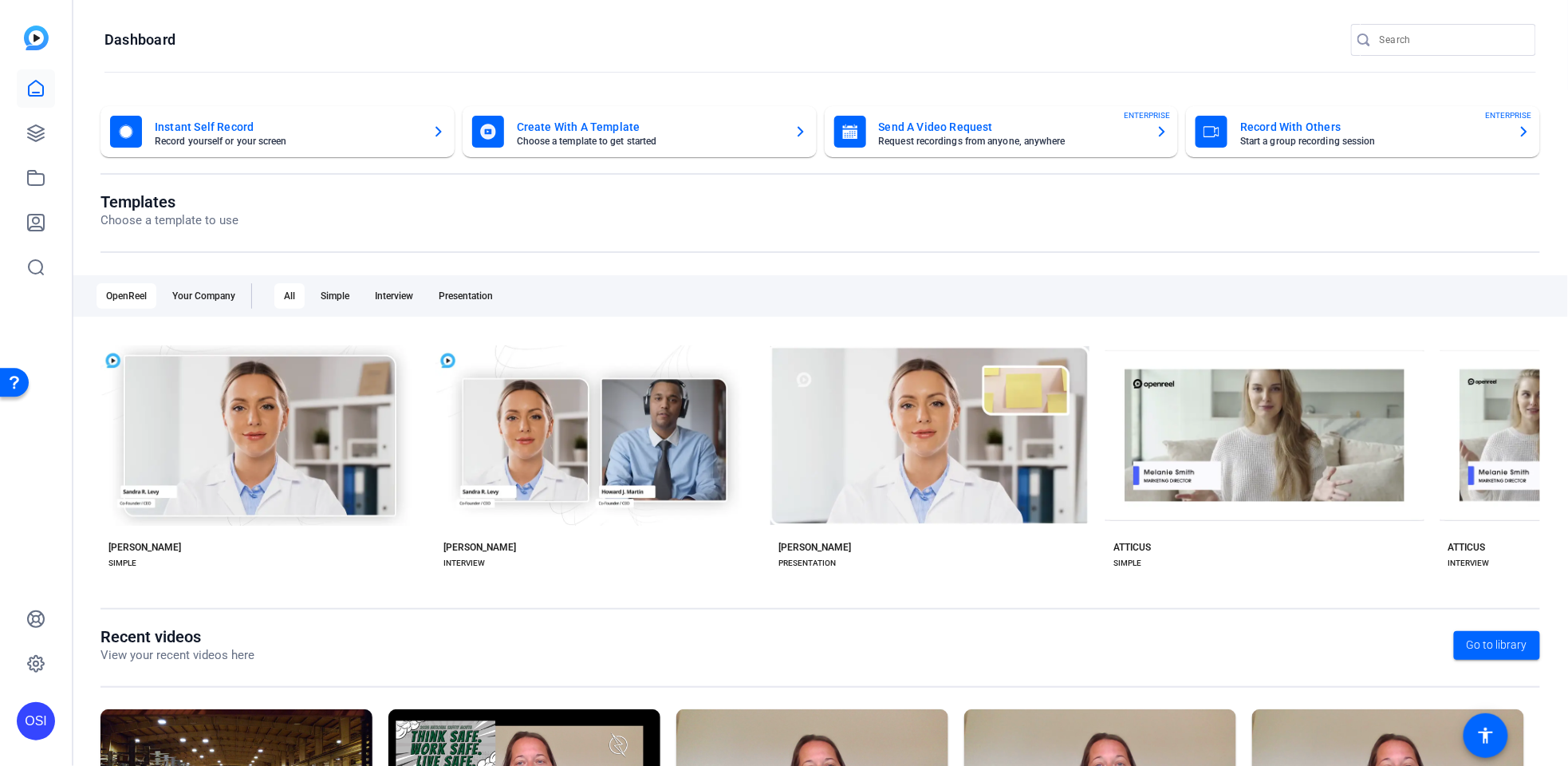
click at [44, 37] on img at bounding box center [36, 38] width 25 height 25
click at [201, 292] on div "Your Company" at bounding box center [204, 295] width 83 height 25
